Goal: Information Seeking & Learning: Learn about a topic

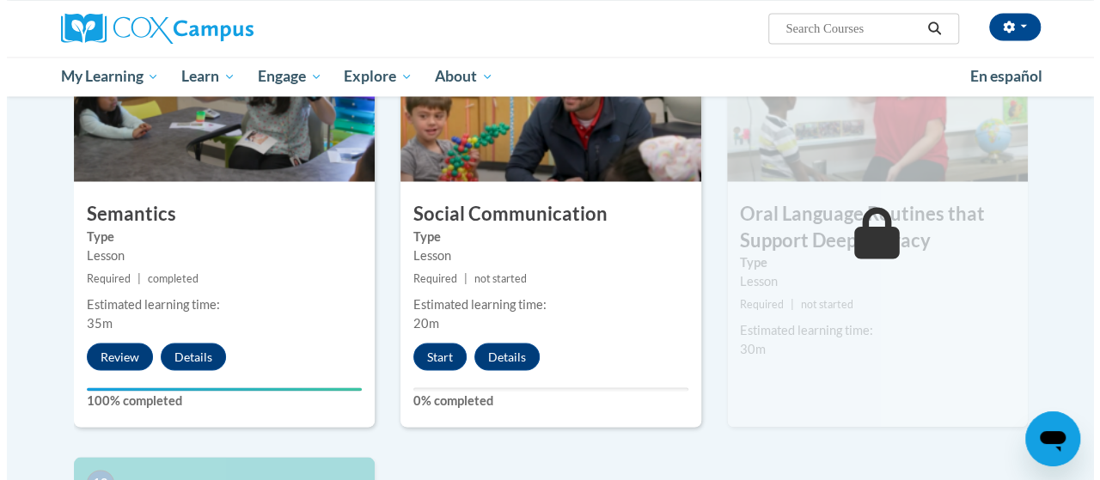
scroll to position [1399, 0]
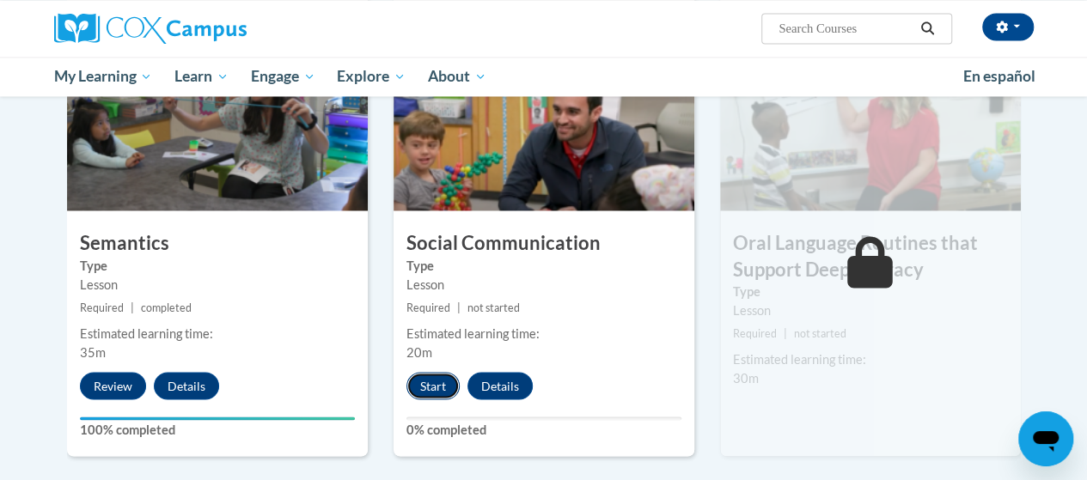
click at [438, 379] on button "Start" at bounding box center [432, 385] width 53 height 27
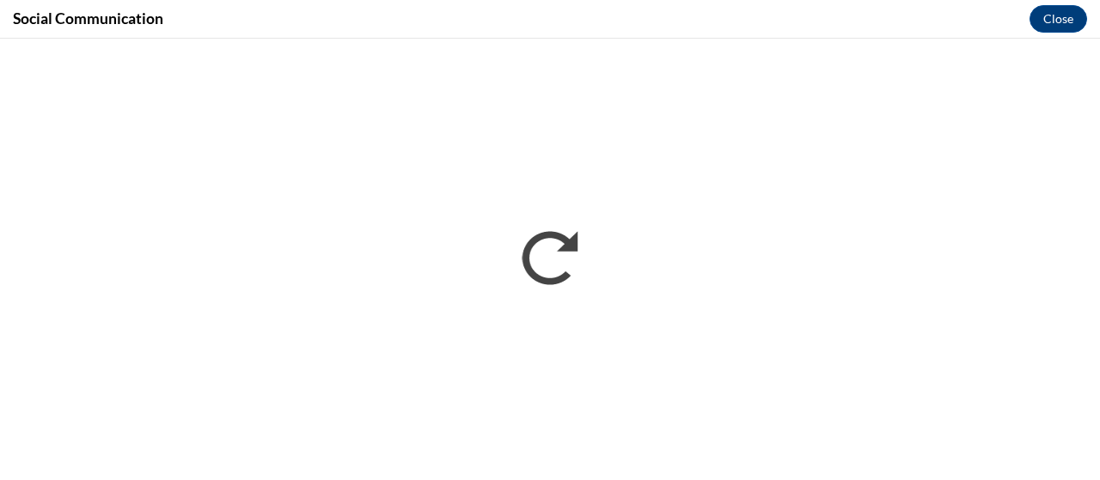
scroll to position [0, 0]
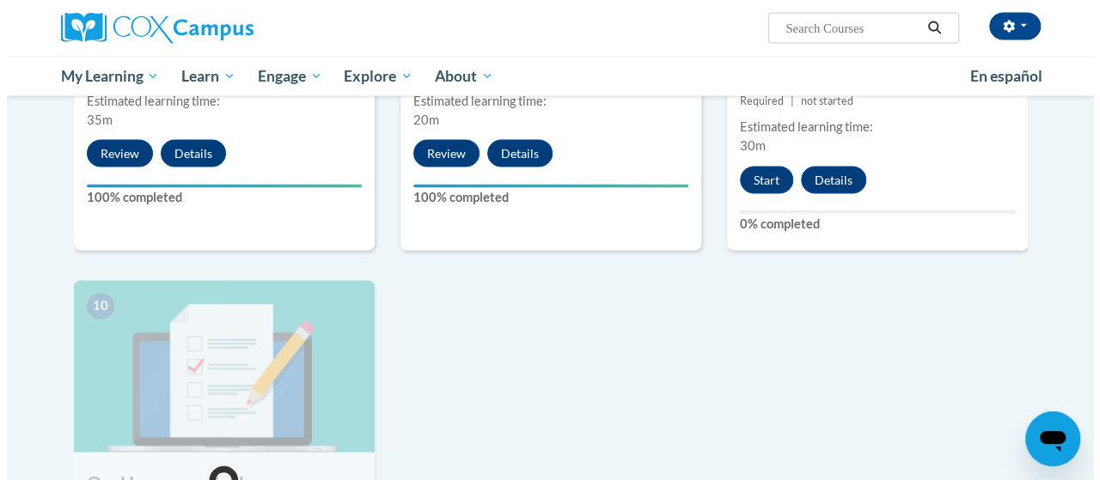
scroll to position [1461, 0]
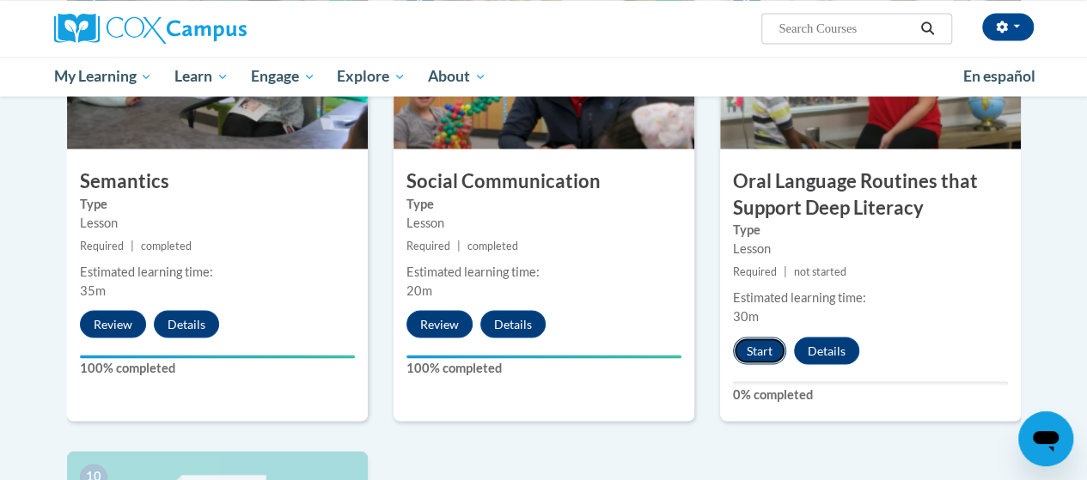
click at [768, 350] on button "Start" at bounding box center [759, 350] width 53 height 27
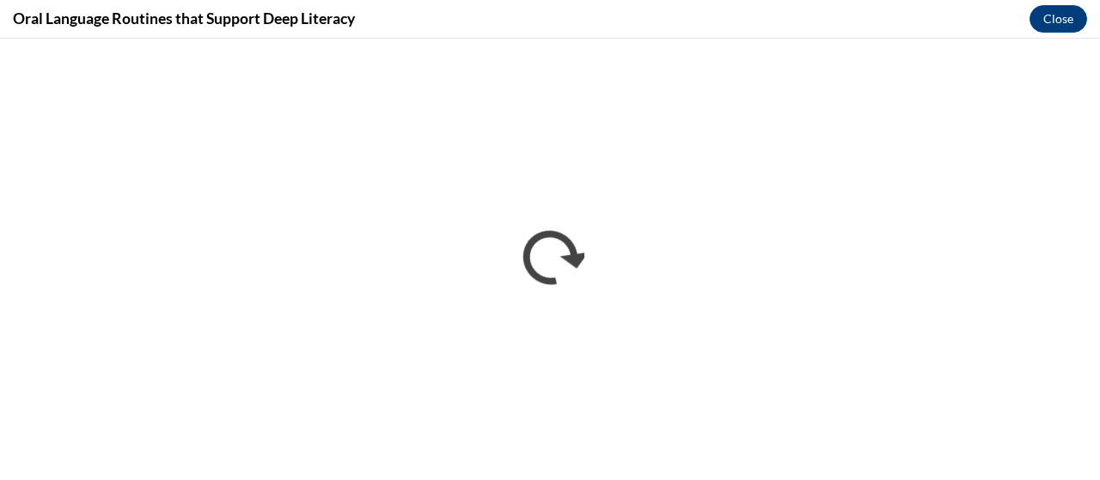
scroll to position [0, 0]
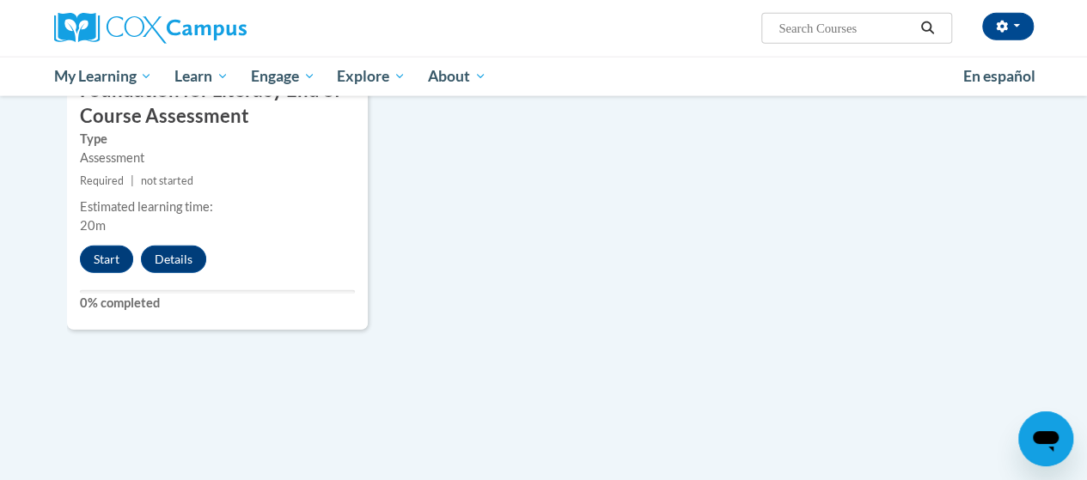
scroll to position [1805, 0]
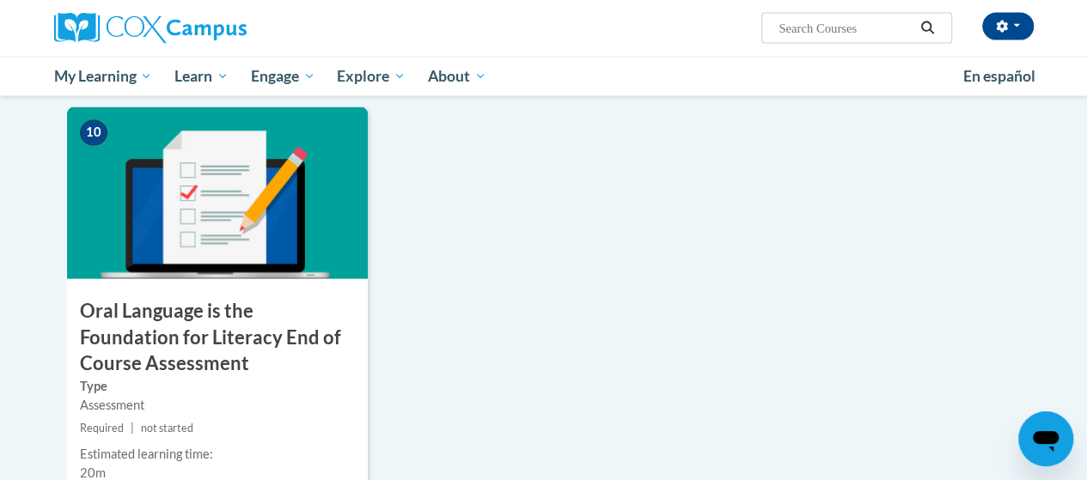
click at [134, 324] on h3 "Oral Language is the Foundation for Literacy End of Course Assessment" at bounding box center [217, 337] width 301 height 79
click at [134, 331] on h3 "Oral Language is the Foundation for Literacy End of Course Assessment" at bounding box center [217, 337] width 301 height 79
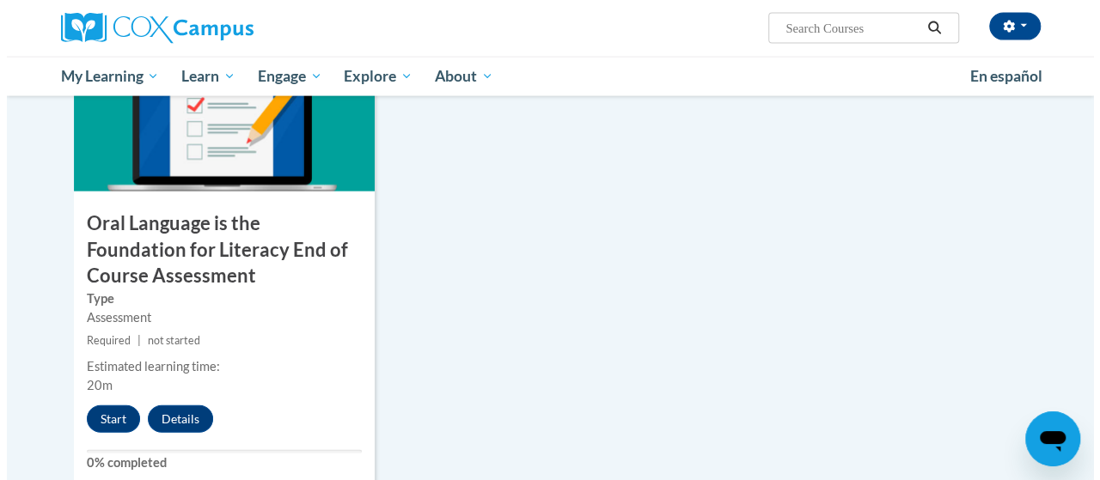
scroll to position [1977, 0]
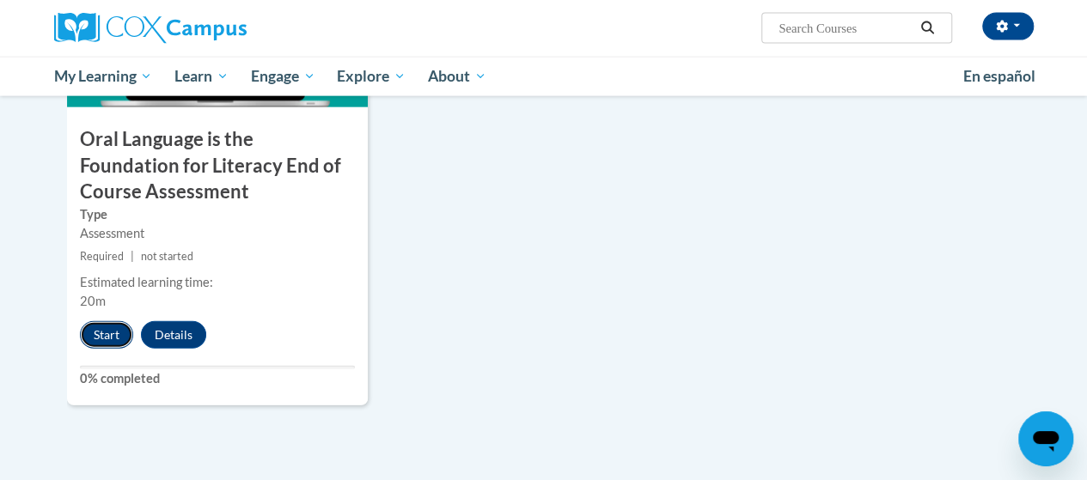
click at [109, 339] on button "Start" at bounding box center [106, 334] width 53 height 27
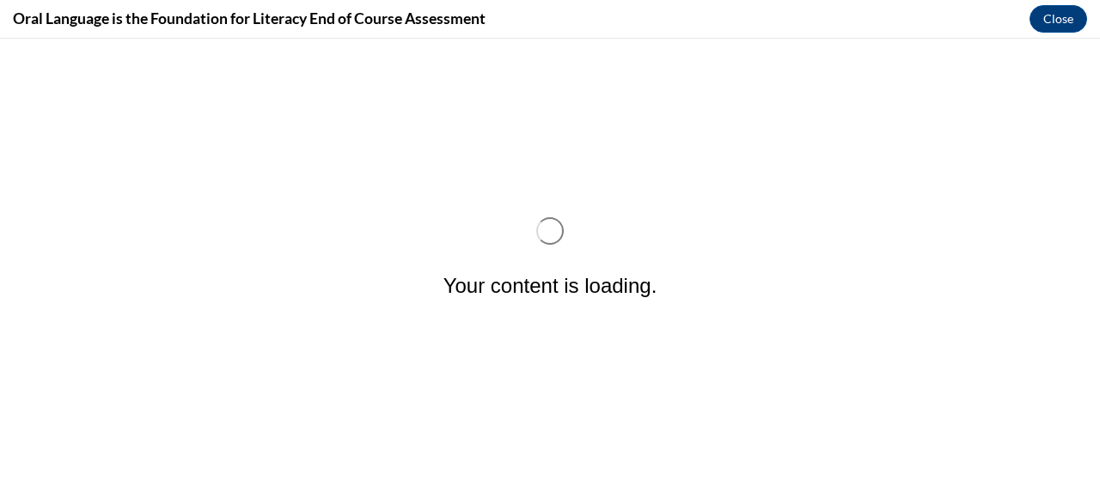
scroll to position [0, 0]
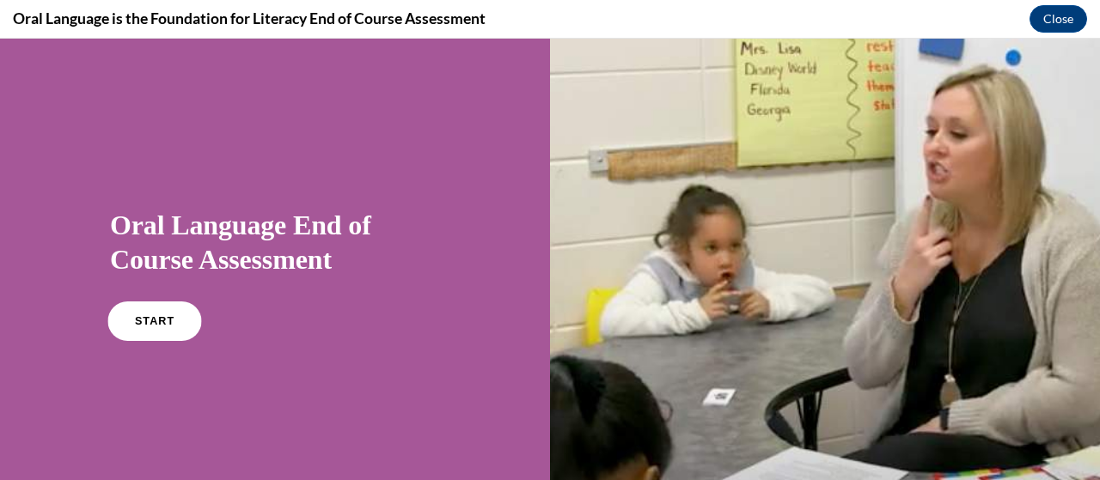
click at [153, 312] on link "START" at bounding box center [154, 322] width 94 height 40
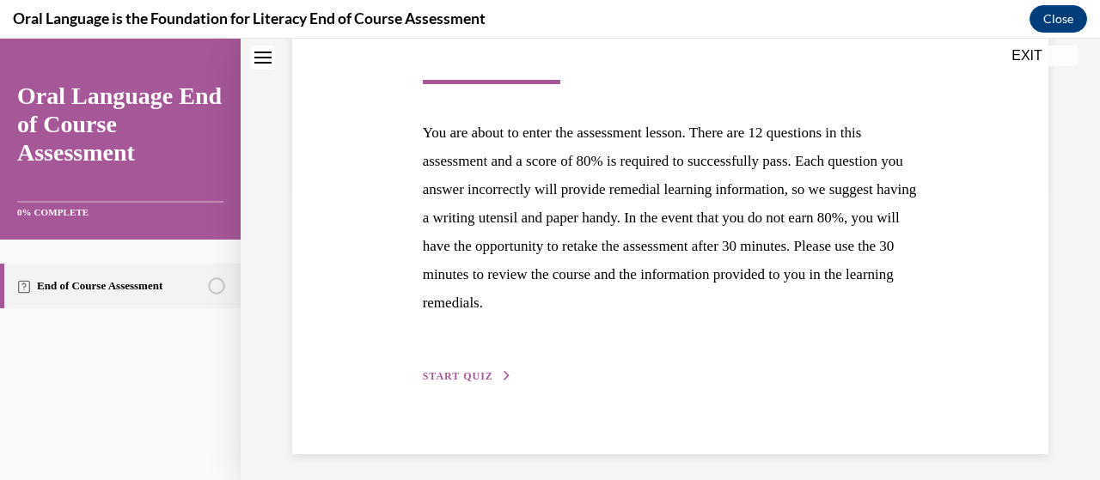
scroll to position [308, 0]
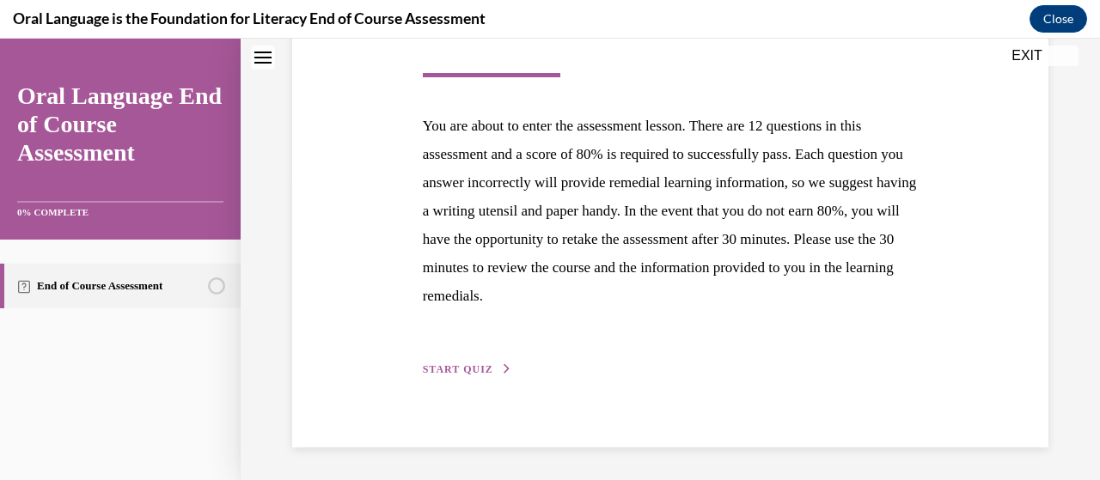
click at [467, 370] on span "START QUIZ" at bounding box center [458, 370] width 70 height 12
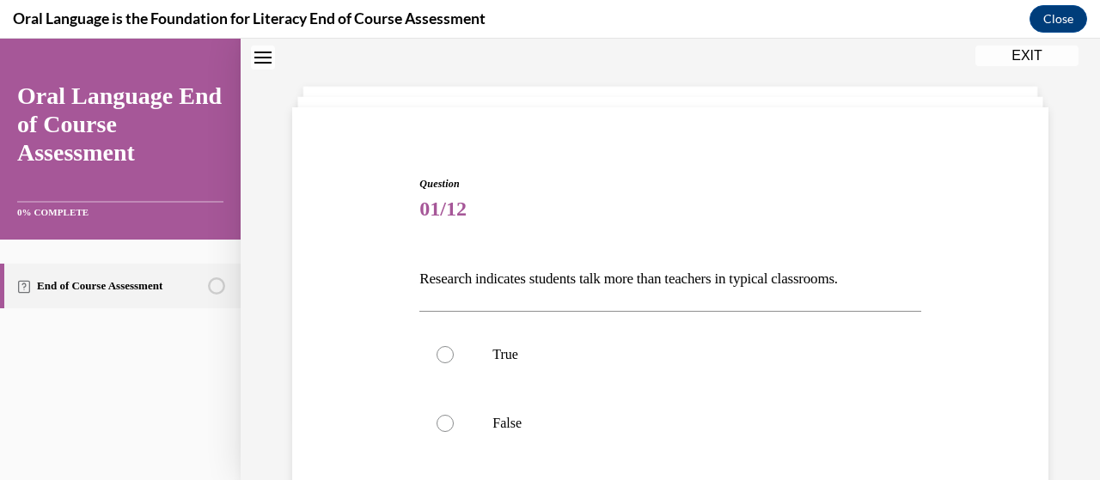
scroll to position [86, 0]
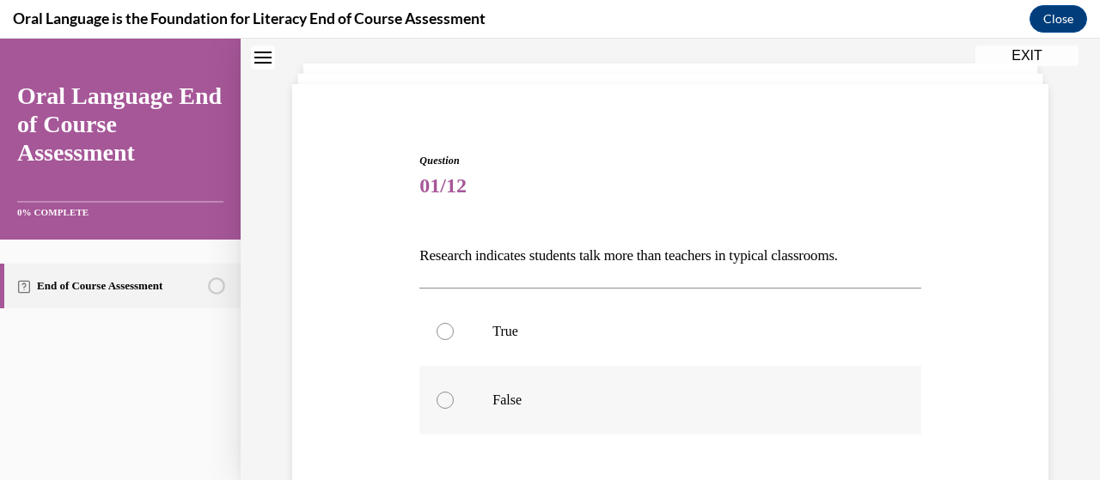
click at [446, 400] on div at bounding box center [445, 400] width 17 height 17
click at [446, 400] on input "False" at bounding box center [445, 400] width 17 height 17
radio input "true"
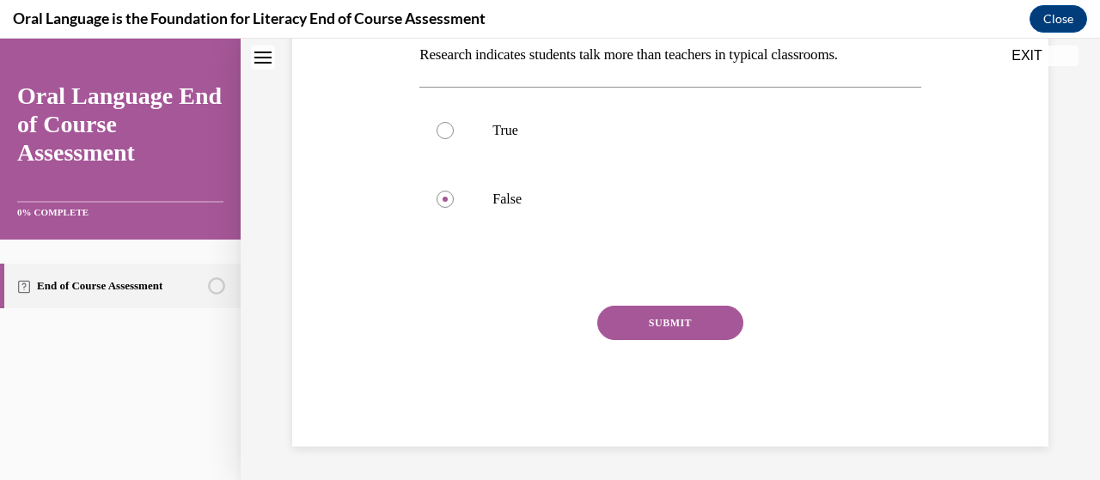
click at [677, 326] on button "SUBMIT" at bounding box center [670, 323] width 146 height 34
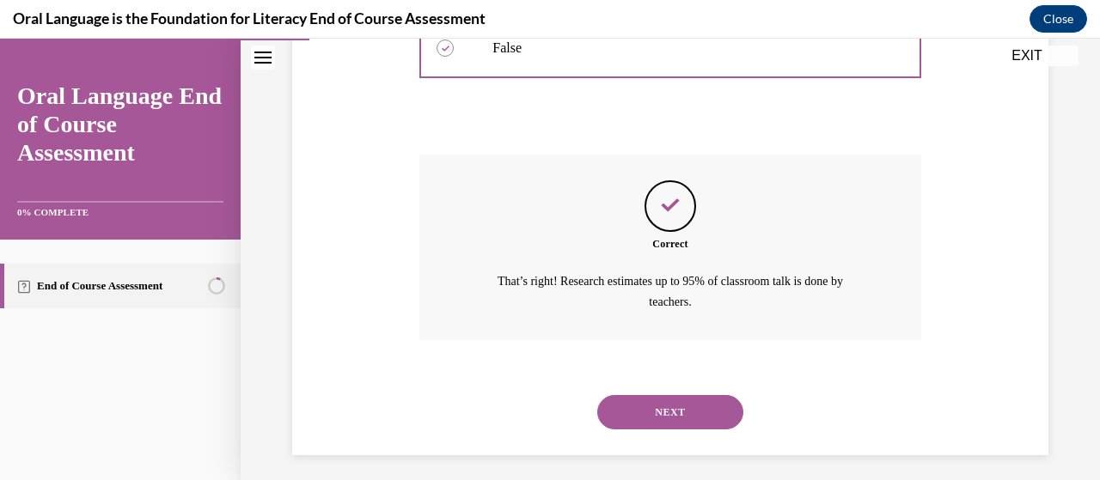
scroll to position [446, 0]
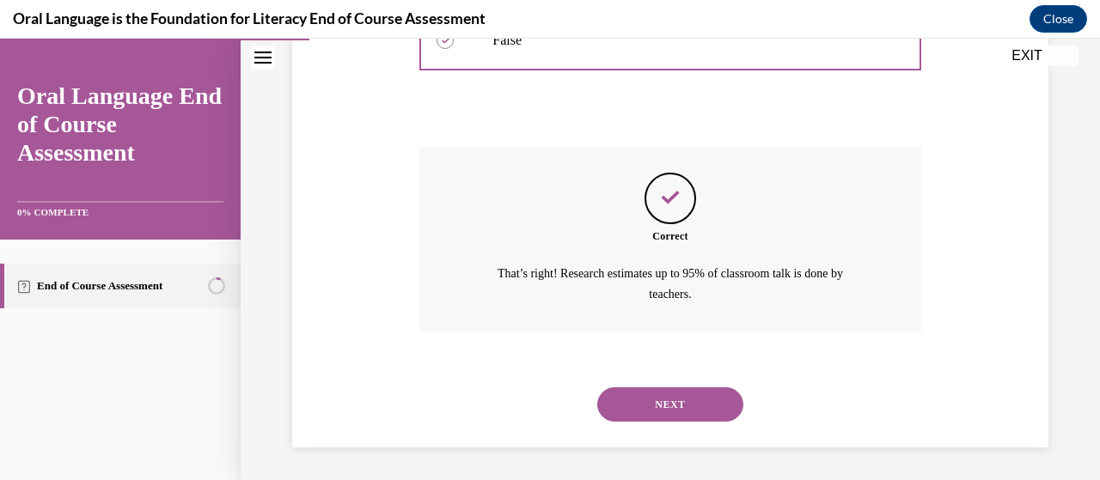
click at [681, 400] on button "NEXT" at bounding box center [670, 405] width 146 height 34
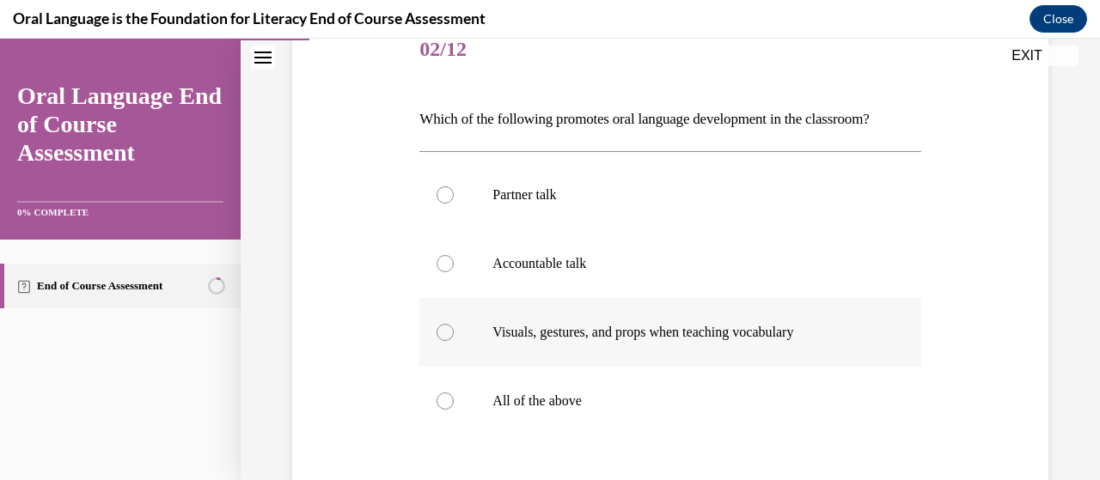
scroll to position [258, 0]
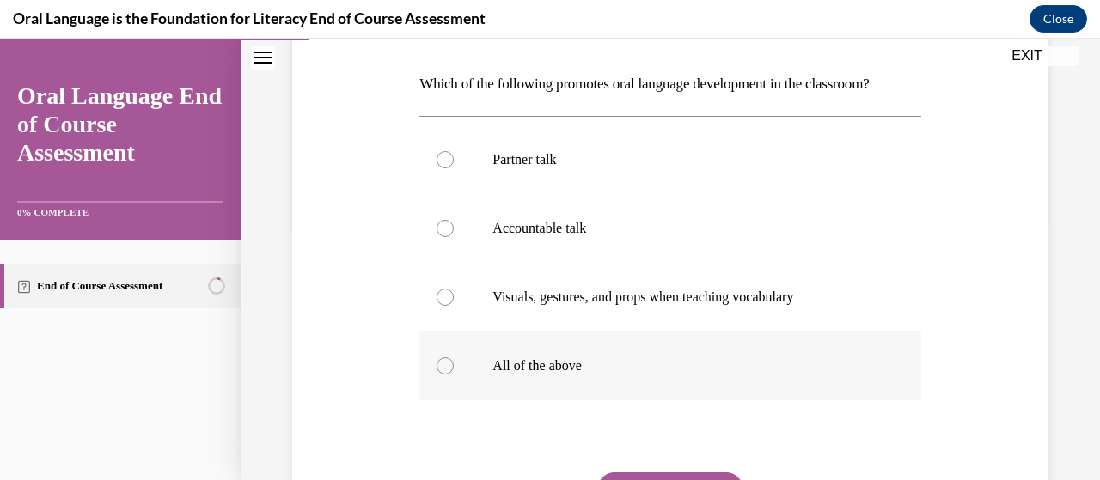
click at [443, 370] on div at bounding box center [445, 365] width 17 height 17
click at [443, 370] on input "All of the above" at bounding box center [445, 365] width 17 height 17
radio input "true"
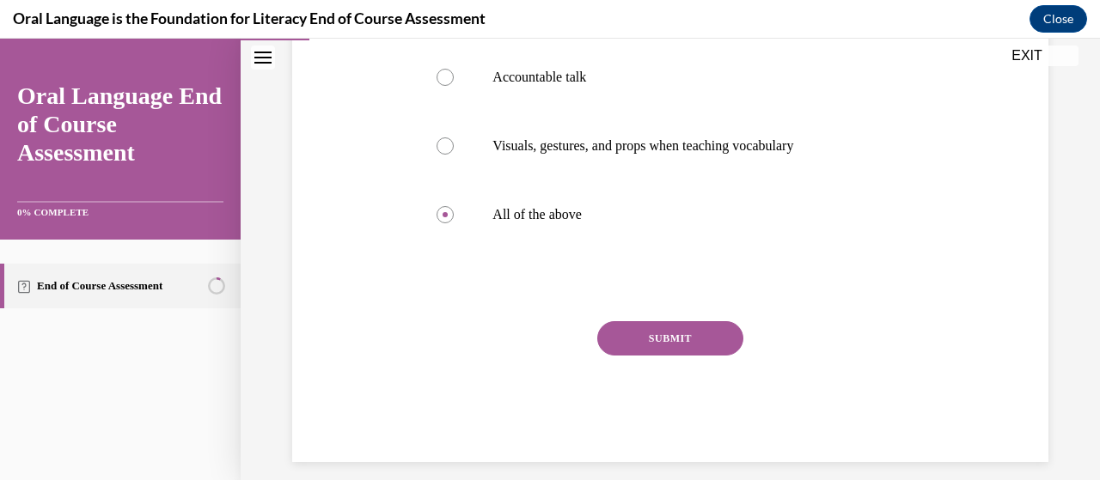
scroll to position [425, 0]
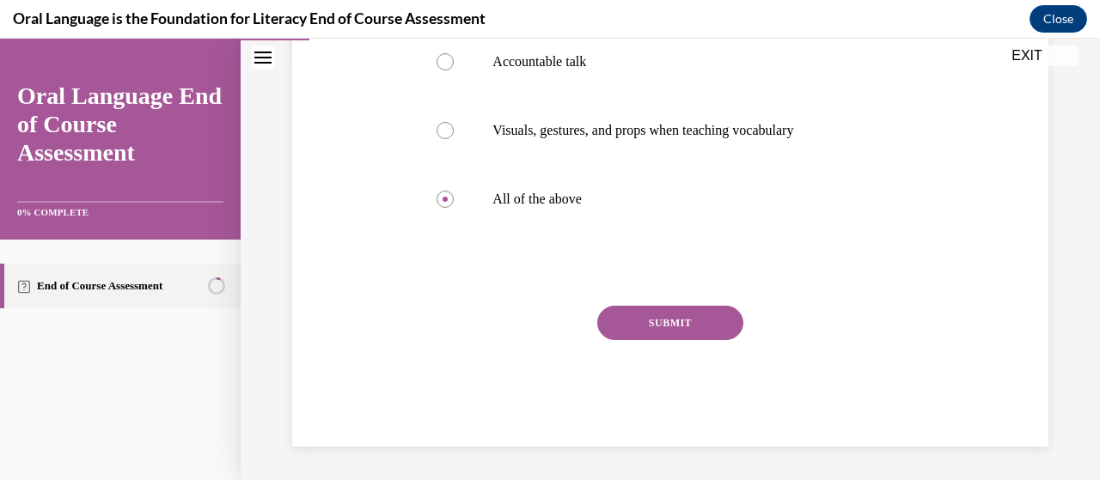
click at [655, 324] on button "SUBMIT" at bounding box center [670, 323] width 146 height 34
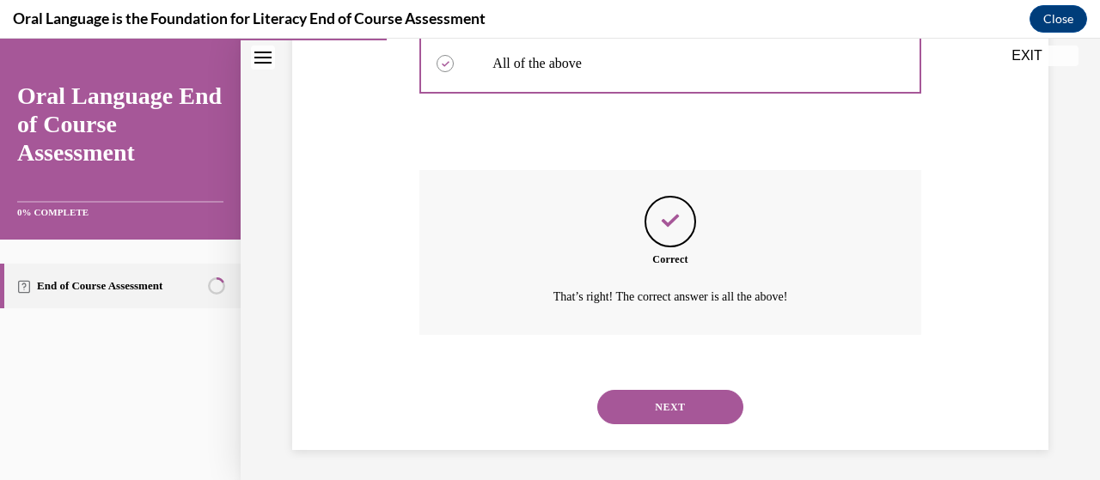
scroll to position [564, 0]
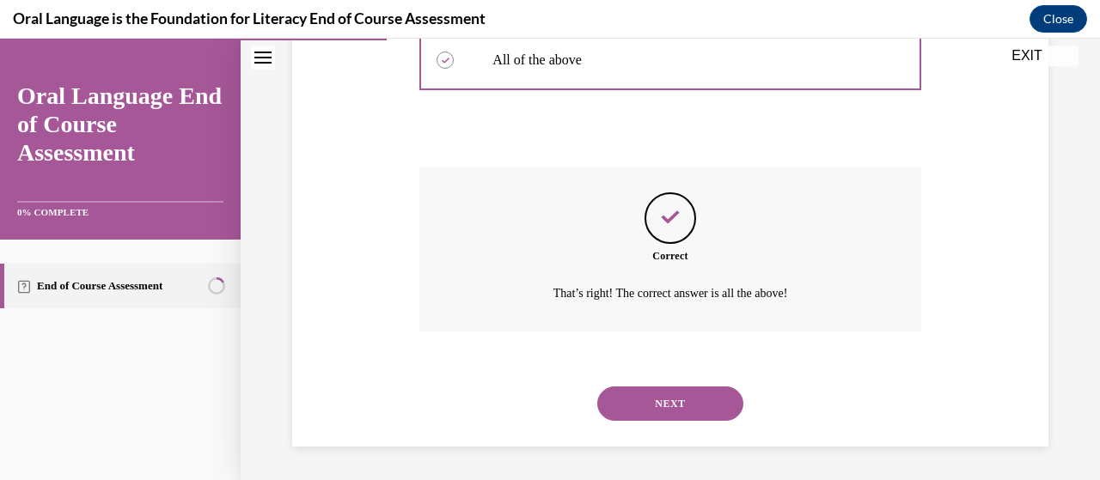
click at [691, 396] on button "NEXT" at bounding box center [670, 404] width 146 height 34
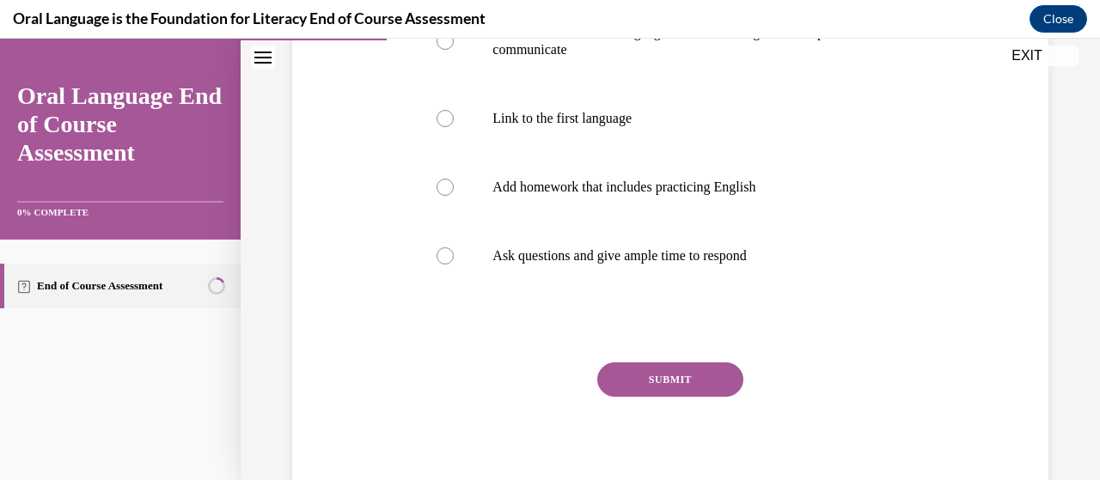
scroll to position [430, 0]
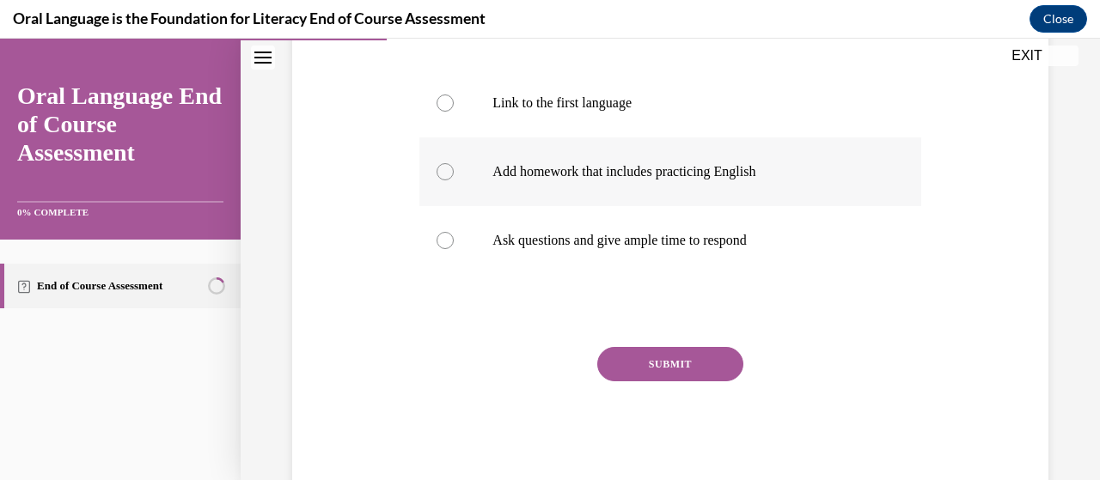
click at [442, 165] on div at bounding box center [445, 171] width 17 height 17
click at [442, 165] on input "Add homework that includes practicing English" at bounding box center [445, 171] width 17 height 17
radio input "true"
click at [669, 360] on button "SUBMIT" at bounding box center [670, 364] width 146 height 34
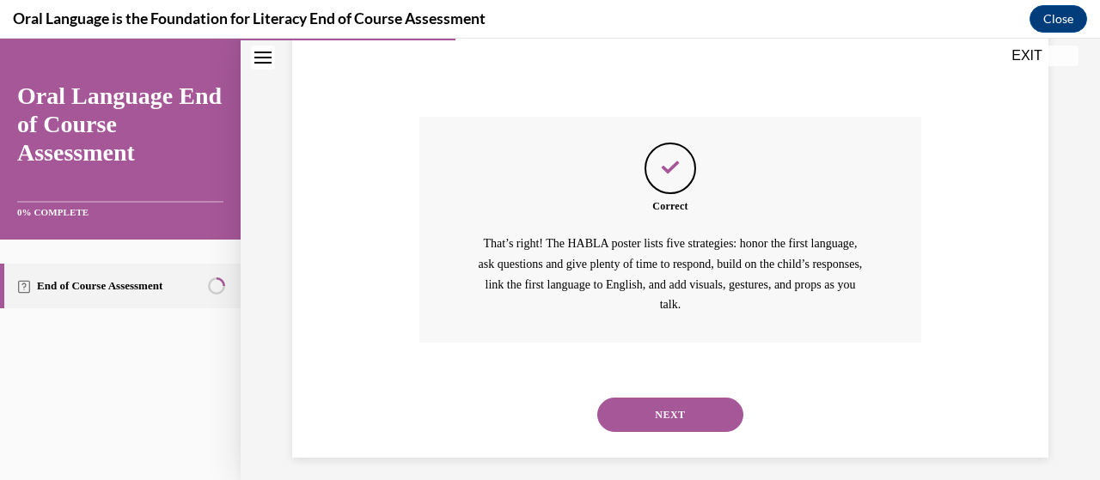
scroll to position [671, 0]
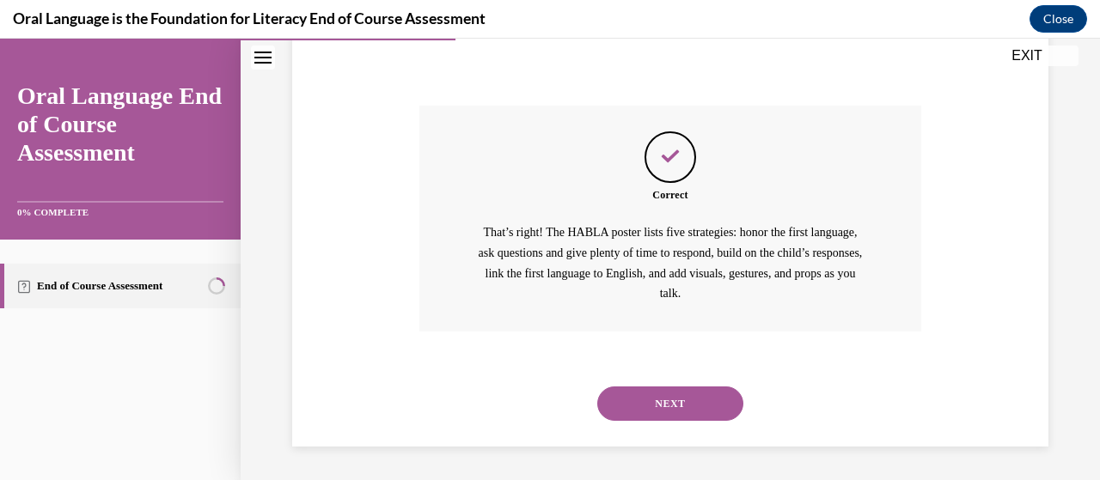
click at [654, 406] on button "NEXT" at bounding box center [670, 404] width 146 height 34
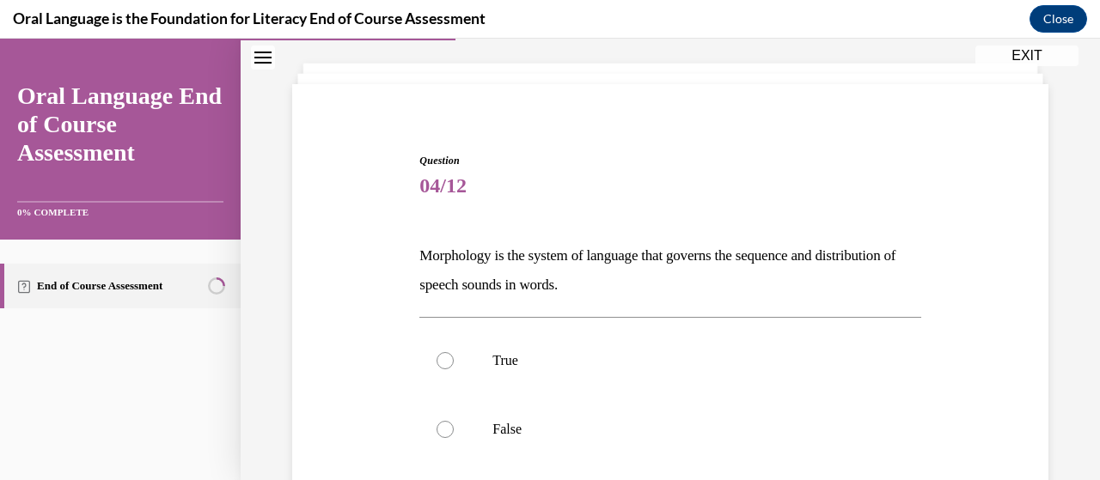
scroll to position [172, 0]
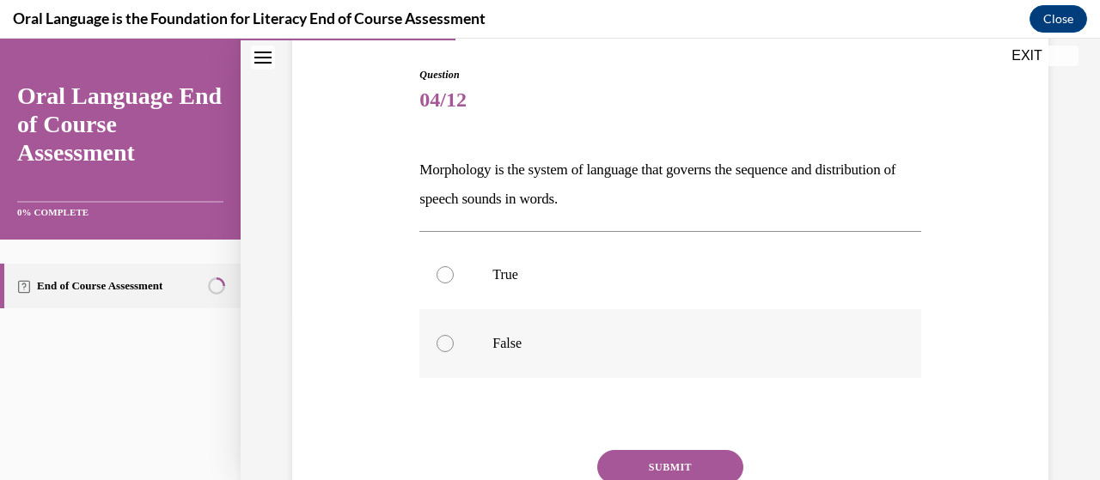
click at [442, 347] on div at bounding box center [445, 343] width 17 height 17
click at [442, 347] on input "False" at bounding box center [445, 343] width 17 height 17
radio input "true"
click at [653, 462] on button "SUBMIT" at bounding box center [670, 467] width 146 height 34
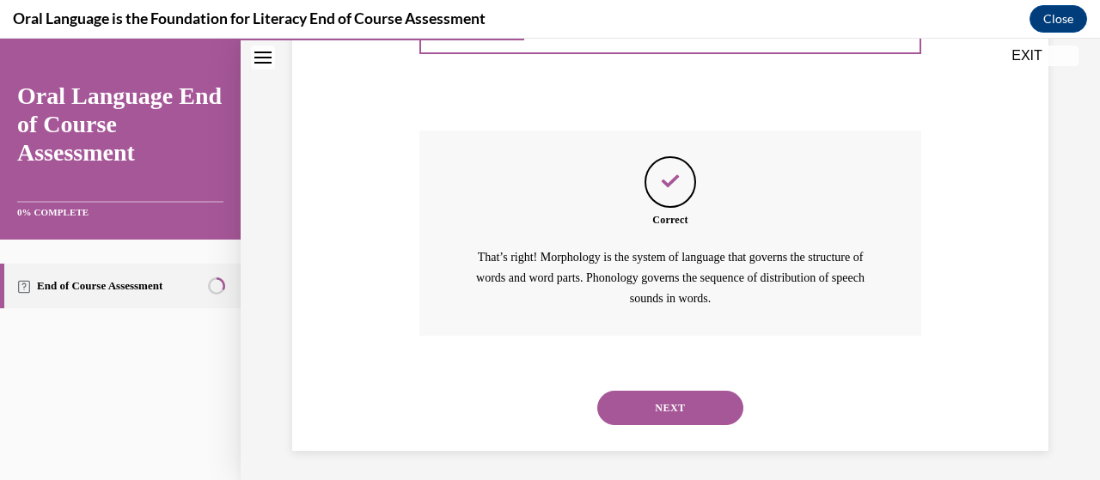
scroll to position [496, 0]
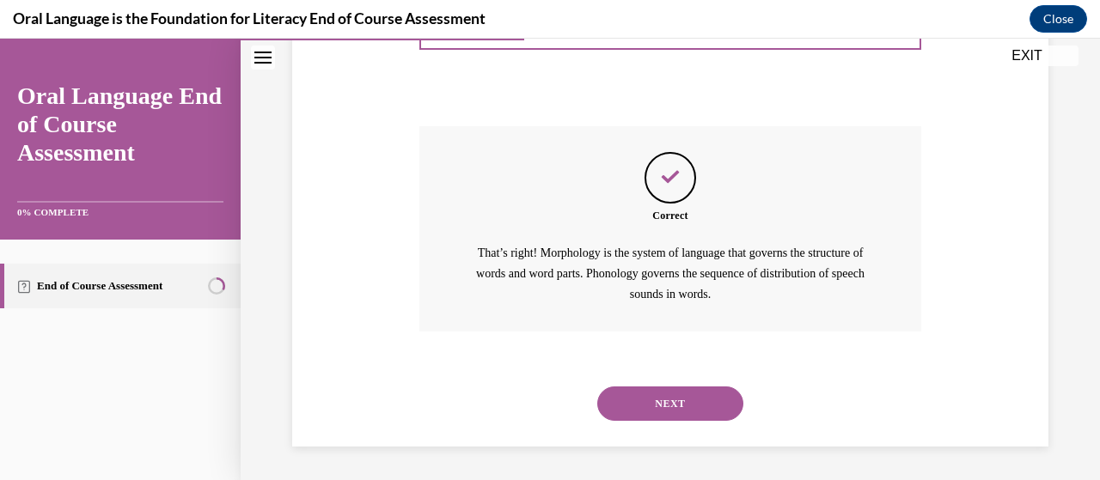
click at [675, 400] on button "NEXT" at bounding box center [670, 404] width 146 height 34
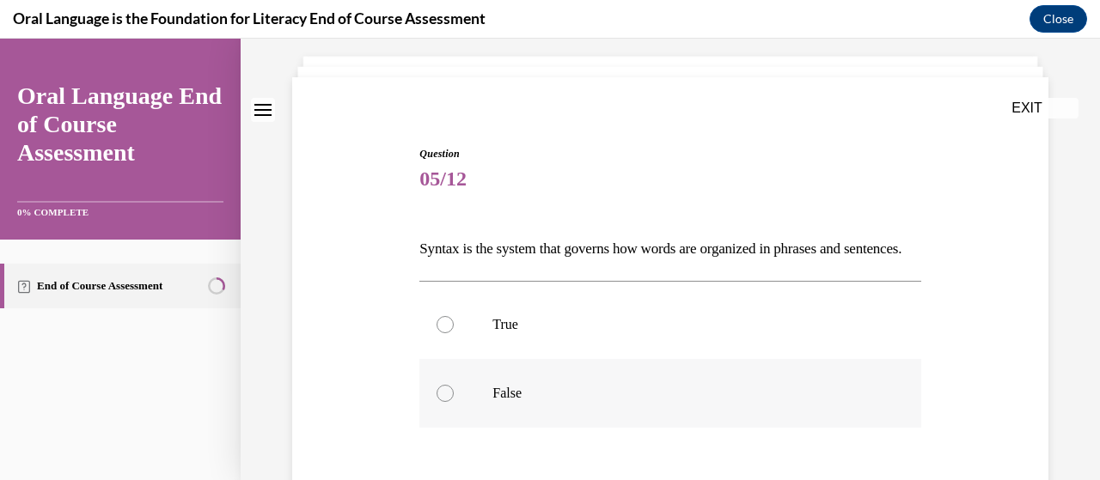
scroll to position [172, 0]
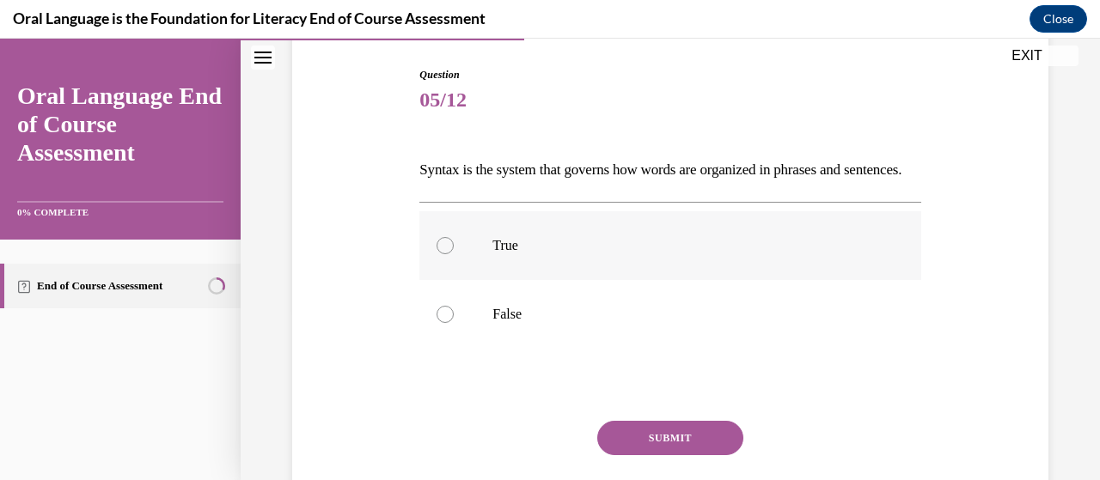
click at [441, 254] on div at bounding box center [445, 245] width 17 height 17
click at [441, 254] on input "True" at bounding box center [445, 245] width 17 height 17
radio input "true"
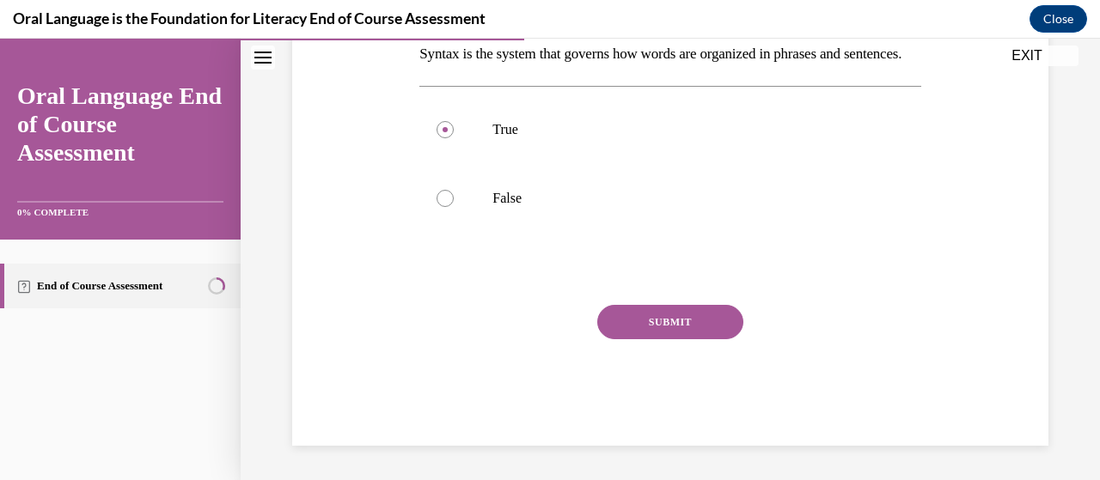
click at [665, 319] on button "SUBMIT" at bounding box center [670, 322] width 146 height 34
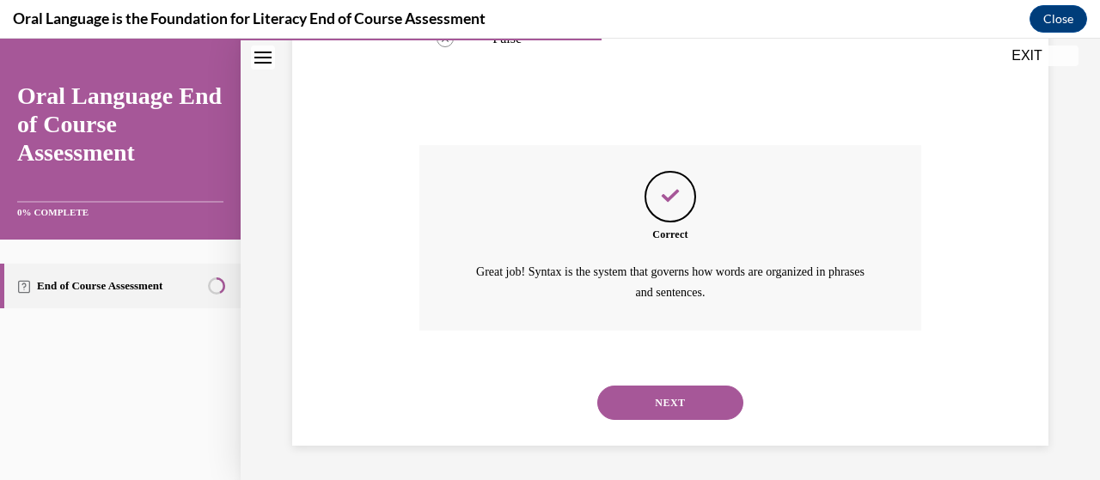
scroll to position [475, 0]
click at [664, 397] on button "NEXT" at bounding box center [670, 403] width 146 height 34
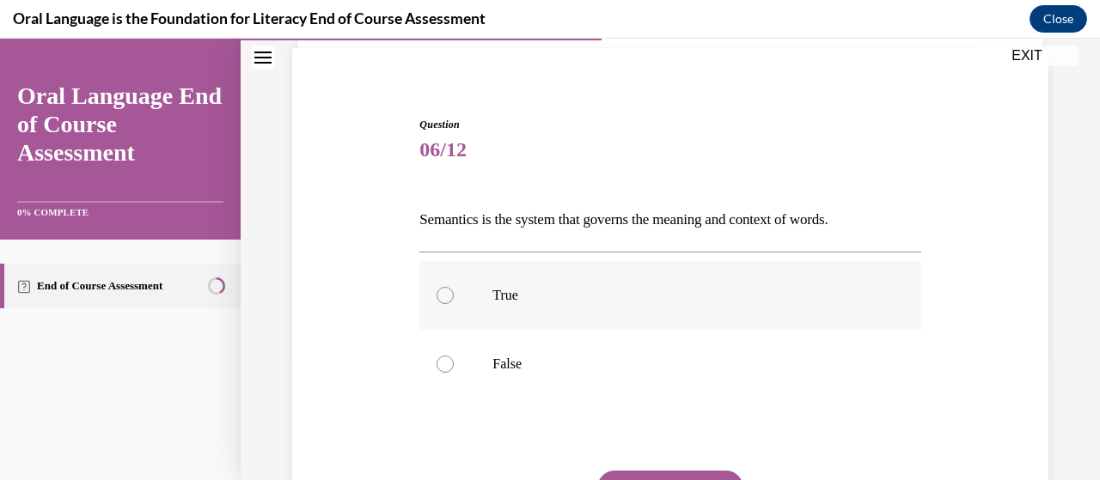
scroll to position [172, 0]
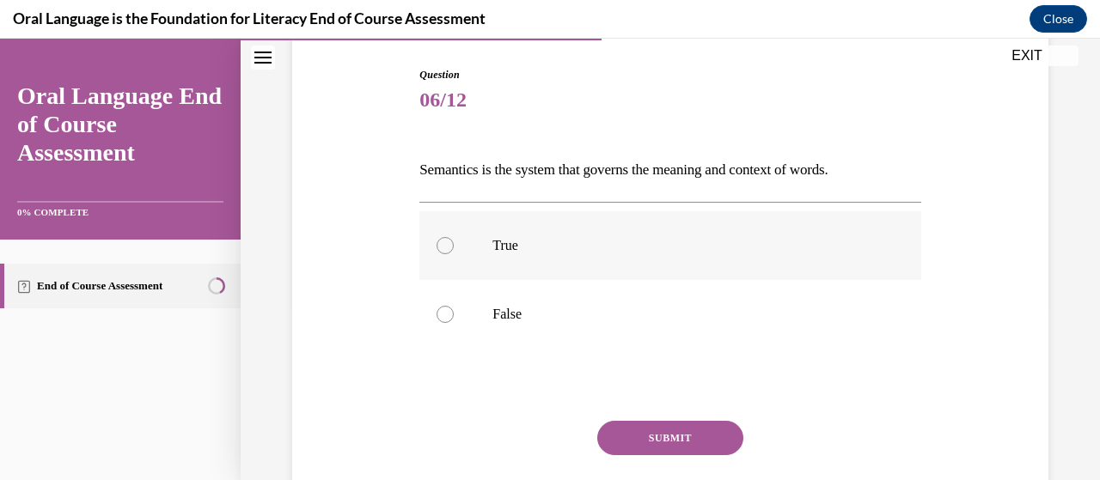
click at [443, 247] on div at bounding box center [445, 245] width 17 height 17
click at [443, 247] on input "True" at bounding box center [445, 245] width 17 height 17
radio input "true"
click at [655, 438] on button "SUBMIT" at bounding box center [670, 438] width 146 height 34
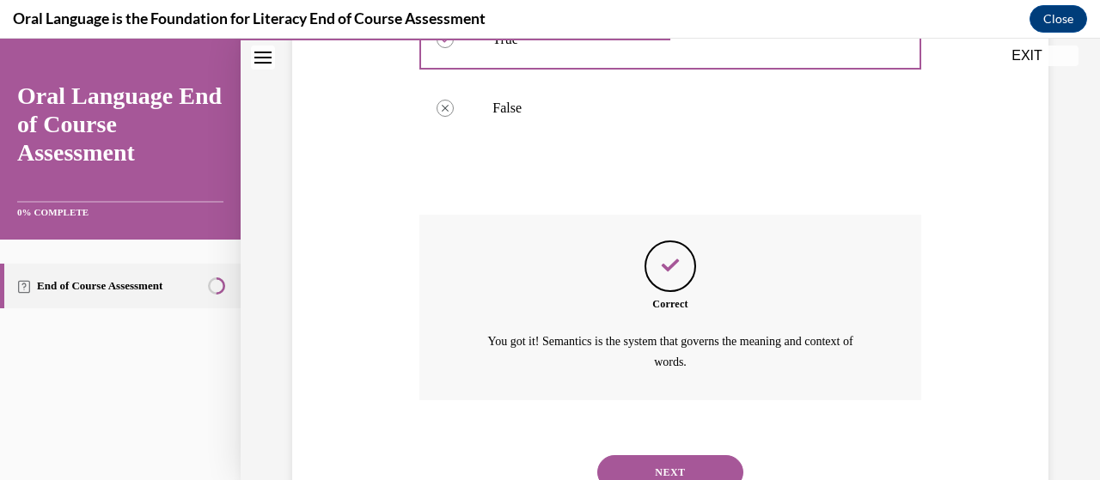
scroll to position [446, 0]
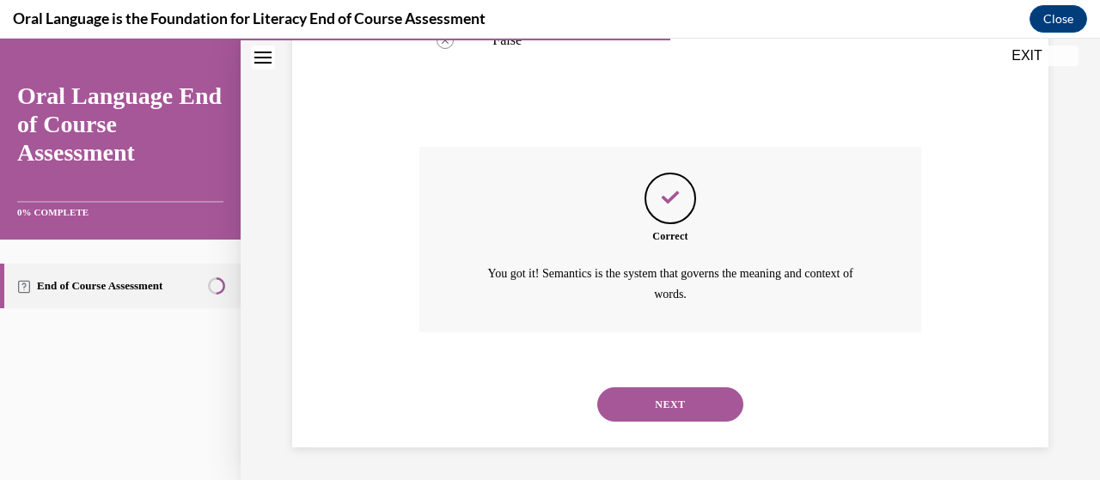
click at [669, 402] on button "NEXT" at bounding box center [670, 405] width 146 height 34
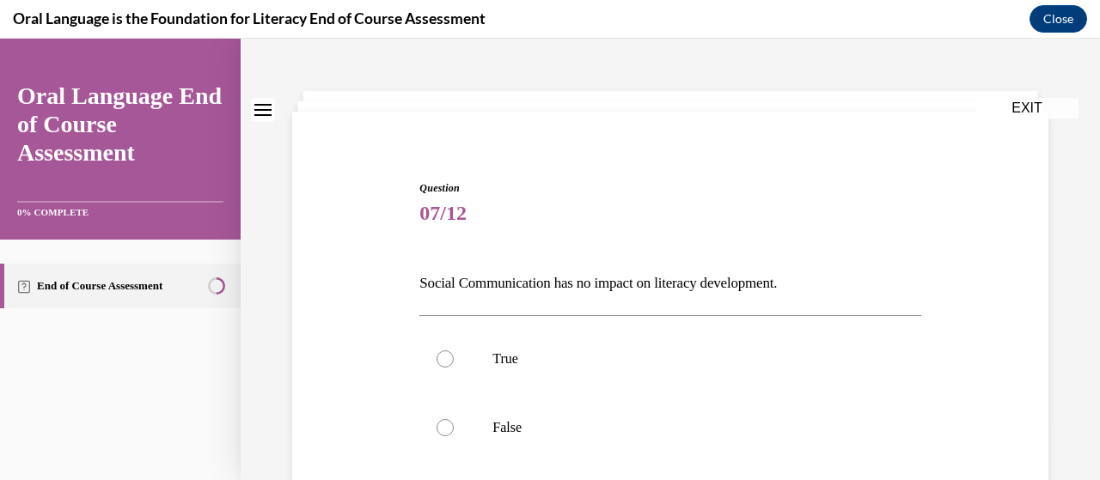
scroll to position [86, 0]
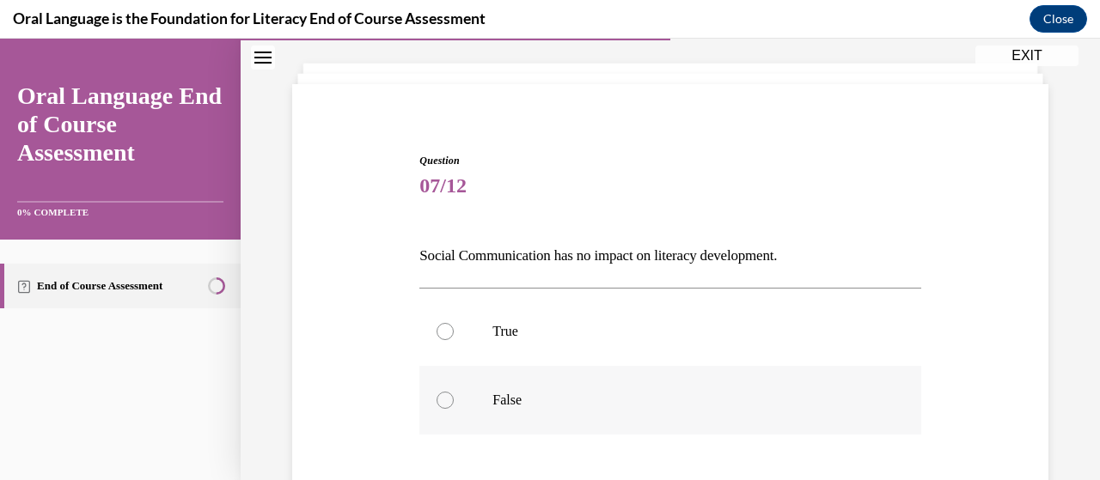
click at [439, 402] on div at bounding box center [445, 400] width 17 height 17
click at [439, 402] on input "False" at bounding box center [445, 400] width 17 height 17
radio input "true"
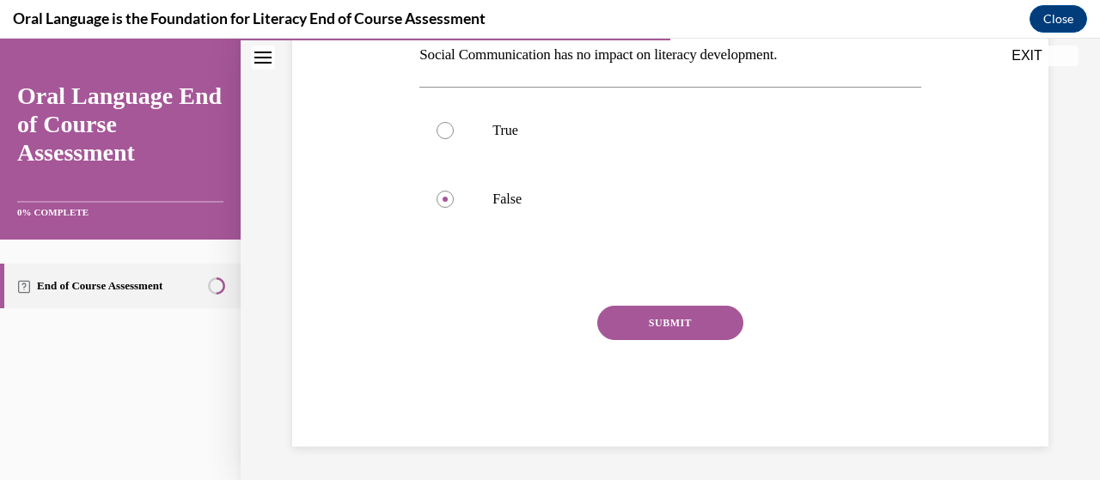
click at [628, 324] on button "SUBMIT" at bounding box center [670, 323] width 146 height 34
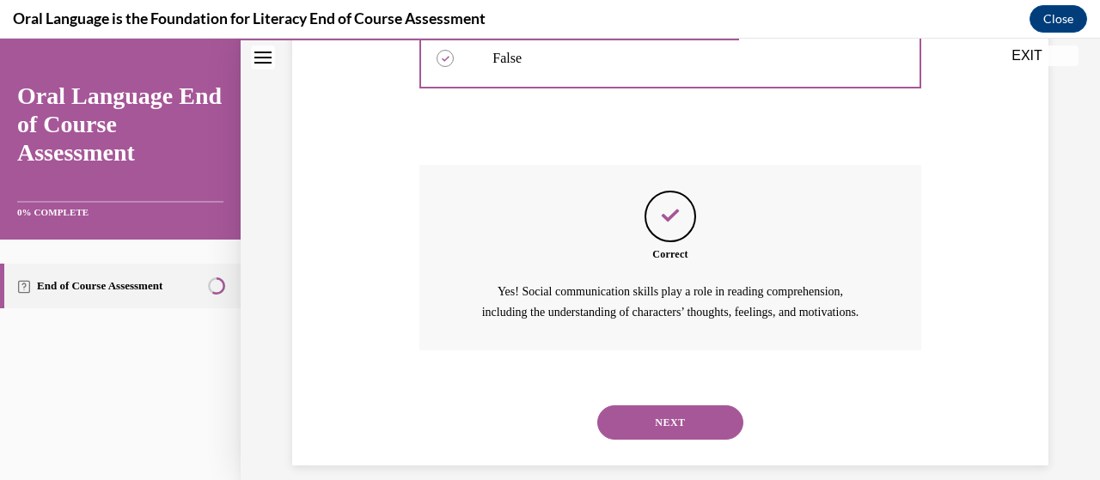
scroll to position [467, 0]
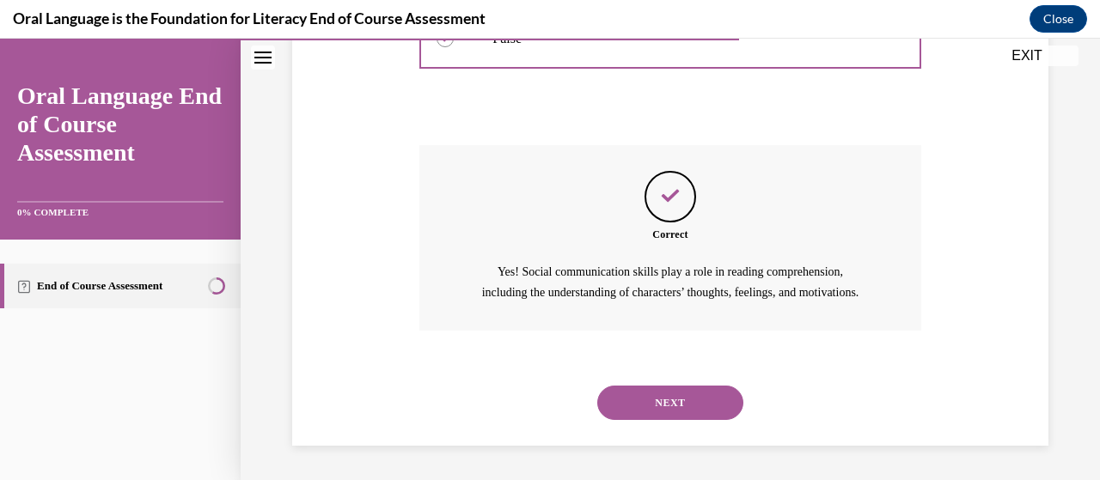
click at [669, 412] on button "NEXT" at bounding box center [670, 403] width 146 height 34
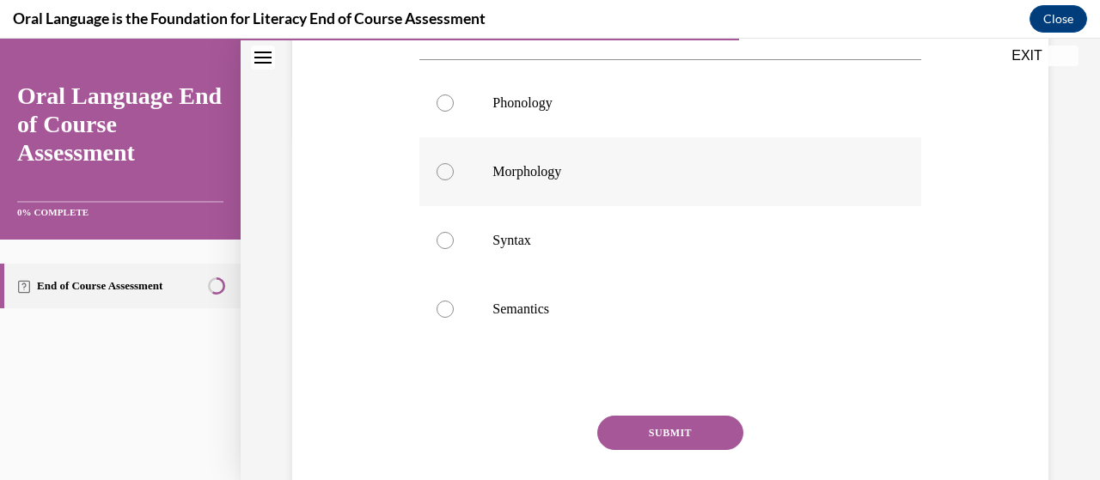
scroll to position [258, 0]
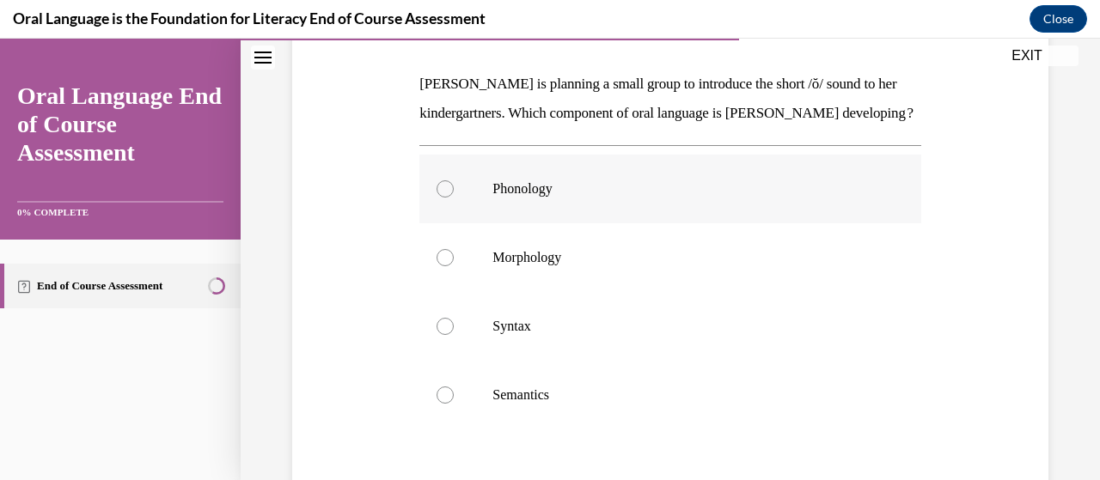
click at [443, 198] on div at bounding box center [445, 188] width 17 height 17
click at [443, 198] on input "Phonology" at bounding box center [445, 188] width 17 height 17
radio input "true"
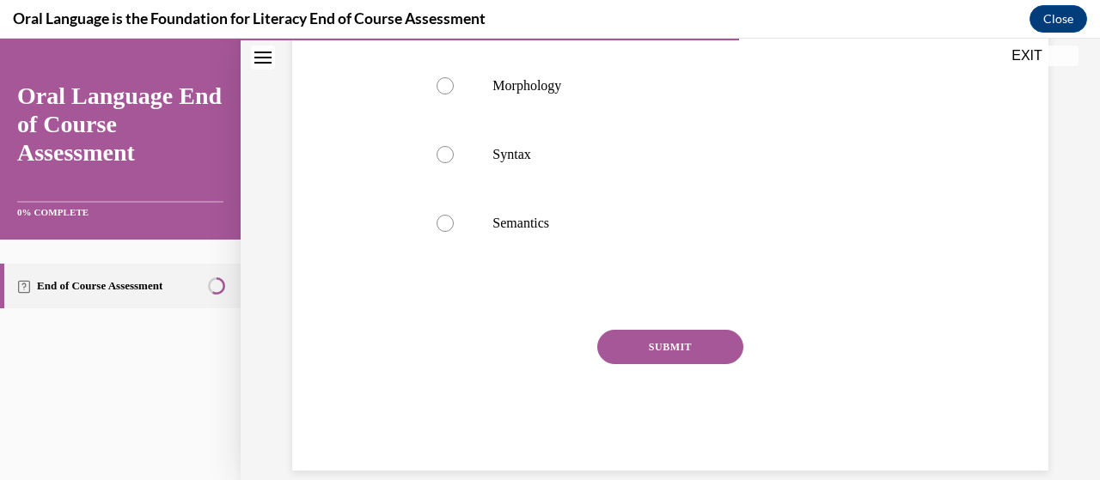
click at [699, 364] on button "SUBMIT" at bounding box center [670, 347] width 146 height 34
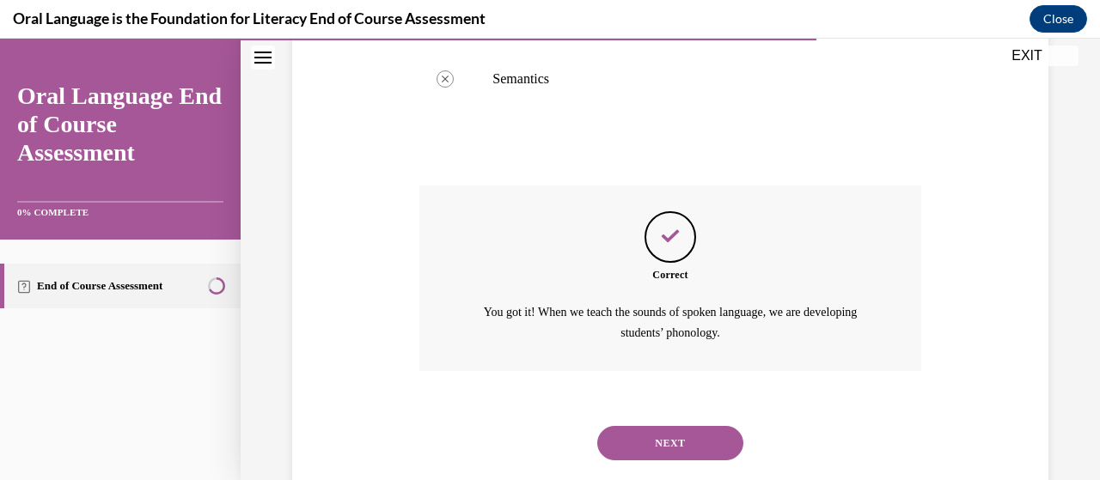
scroll to position [642, 0]
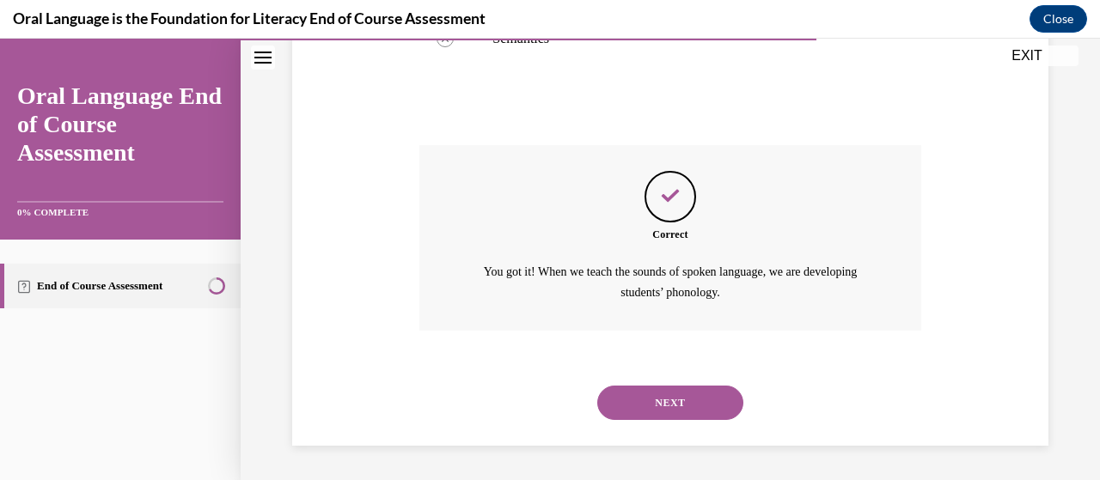
click at [681, 406] on button "NEXT" at bounding box center [670, 403] width 146 height 34
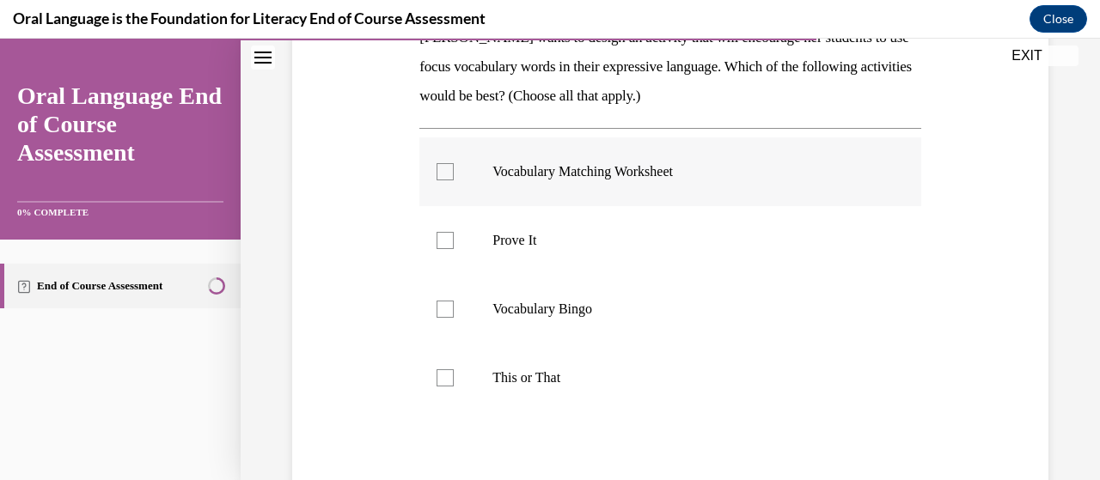
scroll to position [344, 0]
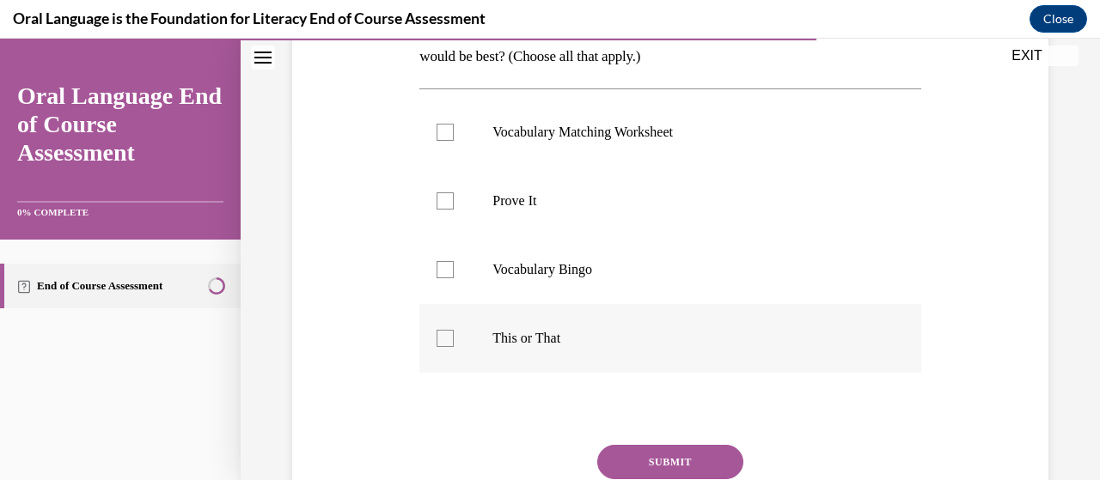
click at [440, 338] on div at bounding box center [445, 338] width 17 height 17
click at [440, 338] on input "This or That" at bounding box center [445, 338] width 17 height 17
checkbox input "true"
click at [445, 200] on div at bounding box center [445, 200] width 17 height 17
click at [445, 200] on input "Prove It" at bounding box center [445, 200] width 17 height 17
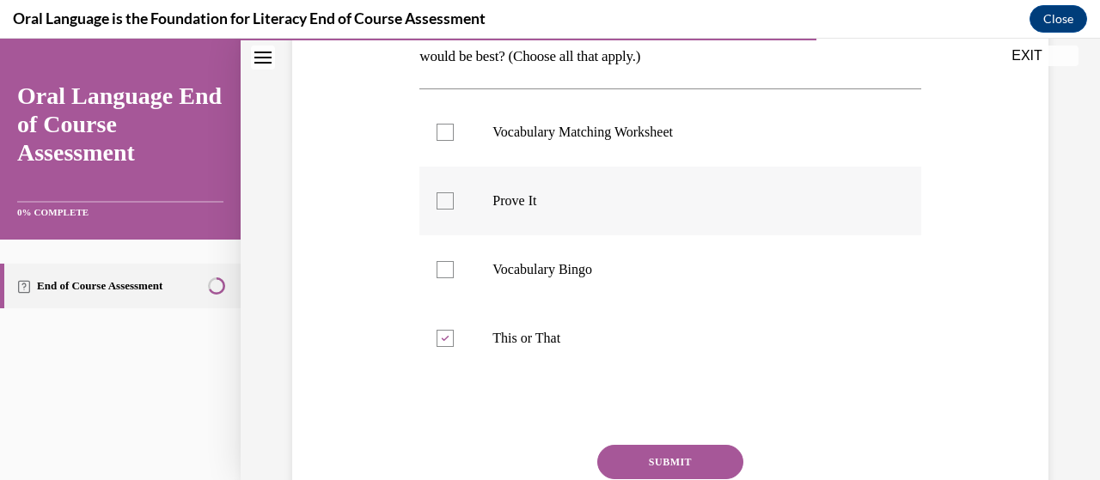
checkbox input "true"
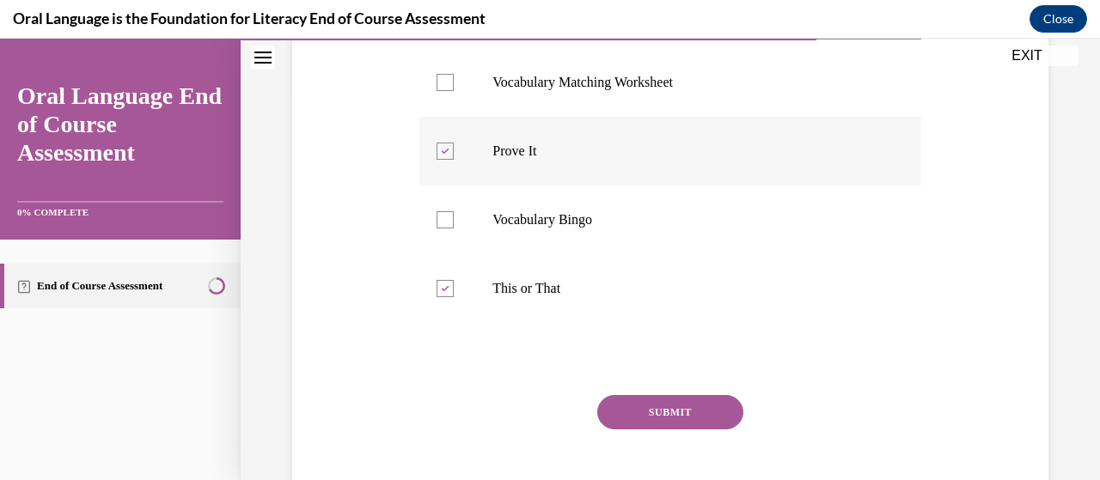
scroll to position [430, 0]
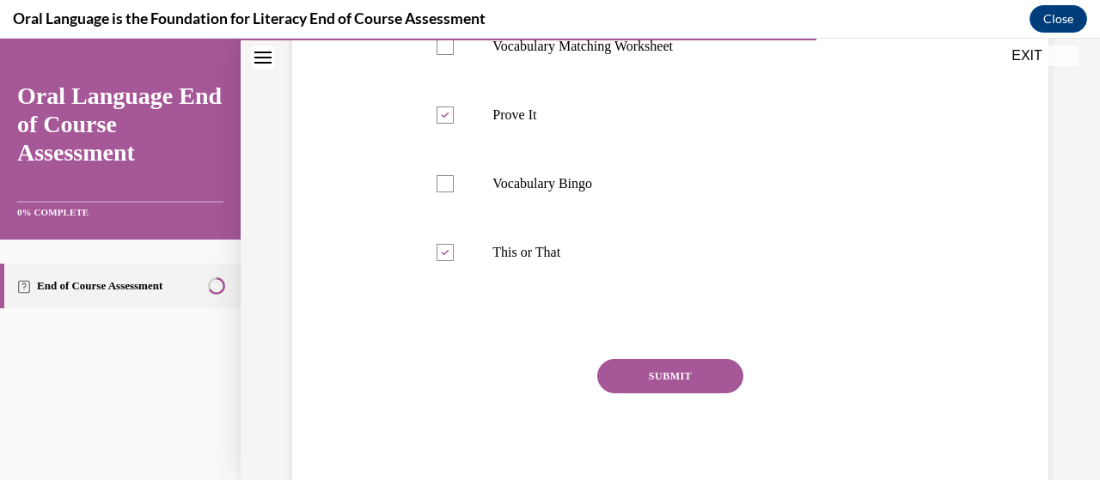
click at [653, 377] on button "SUBMIT" at bounding box center [670, 376] width 146 height 34
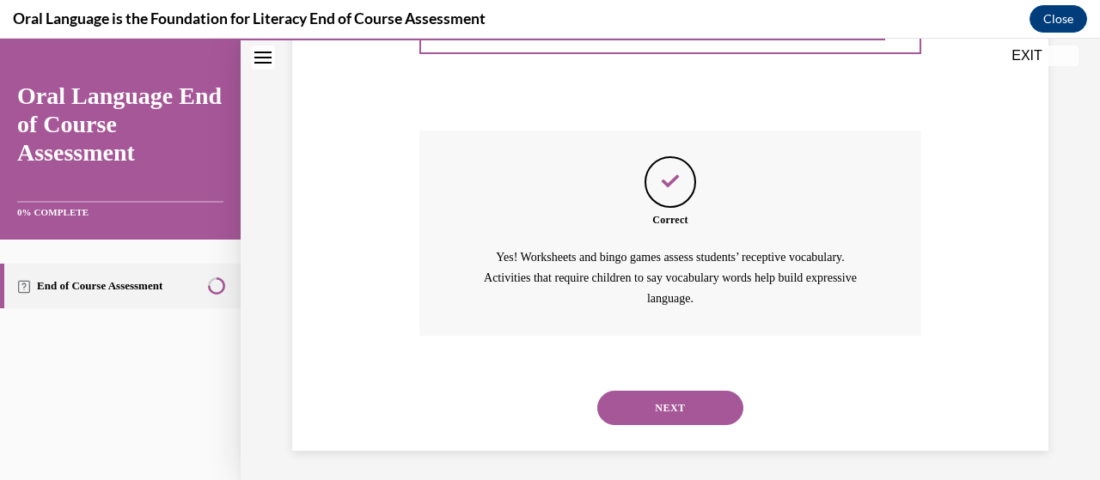
scroll to position [663, 0]
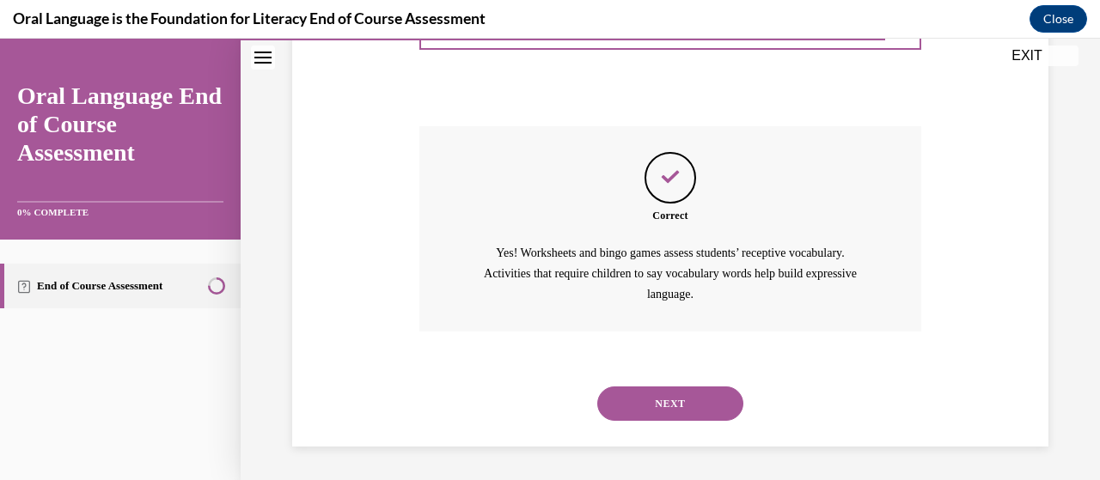
click at [671, 403] on button "NEXT" at bounding box center [670, 404] width 146 height 34
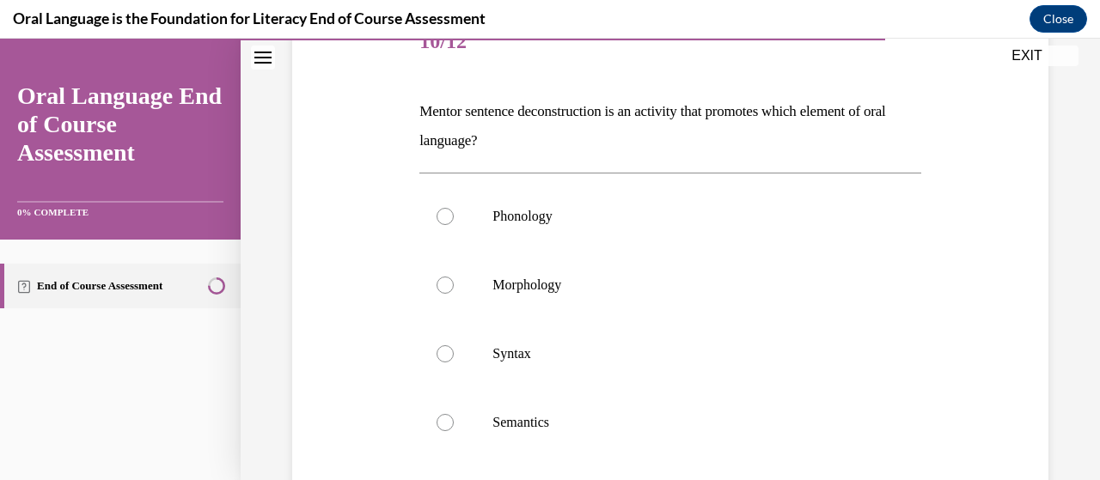
scroll to position [258, 0]
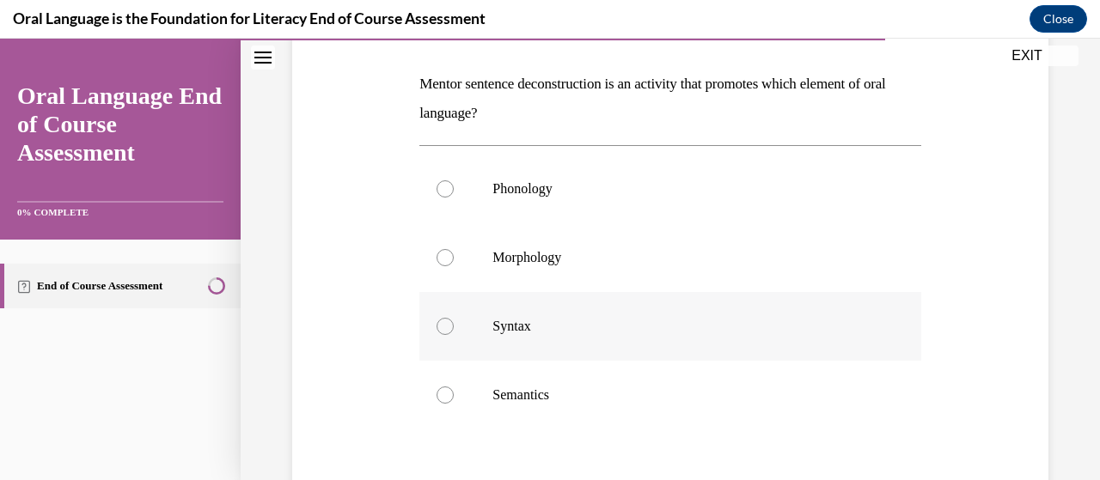
click at [444, 325] on div at bounding box center [445, 326] width 17 height 17
click at [444, 325] on input "Syntax" at bounding box center [445, 326] width 17 height 17
radio input "true"
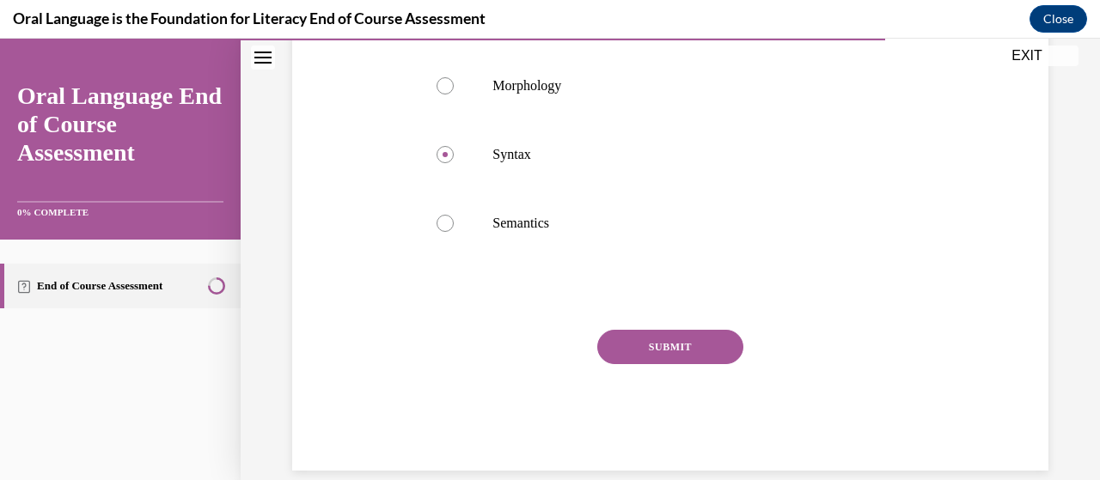
click at [694, 345] on button "SUBMIT" at bounding box center [670, 347] width 146 height 34
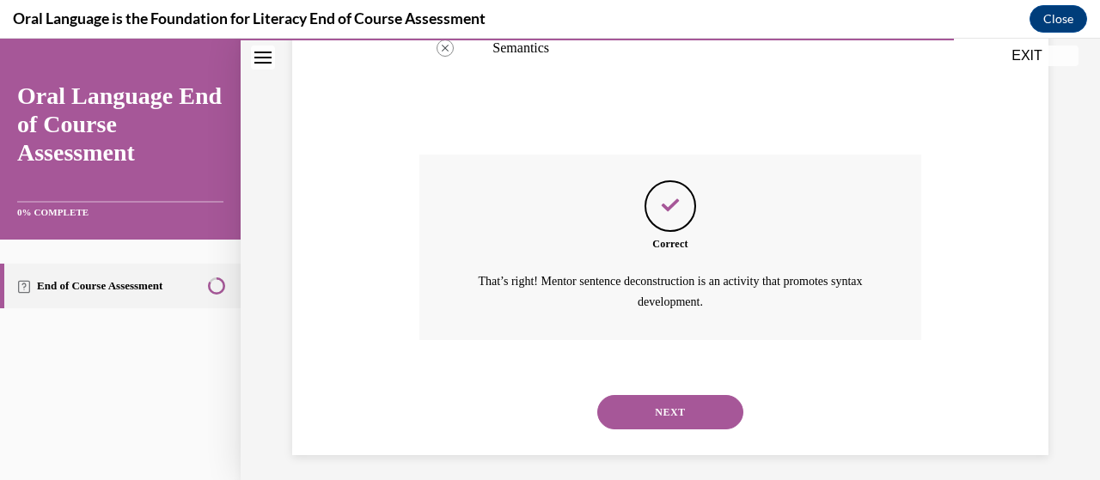
scroll to position [613, 0]
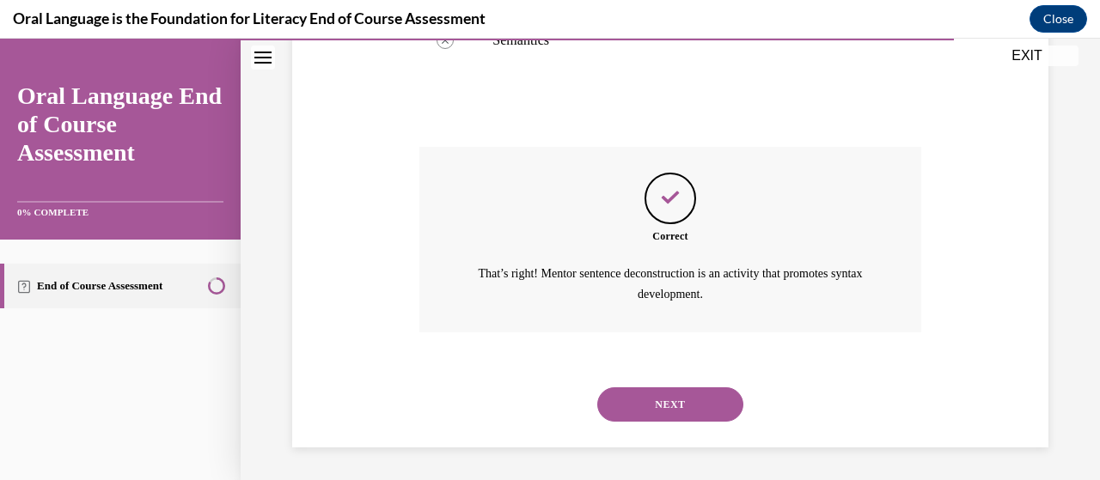
click at [686, 398] on button "NEXT" at bounding box center [670, 405] width 146 height 34
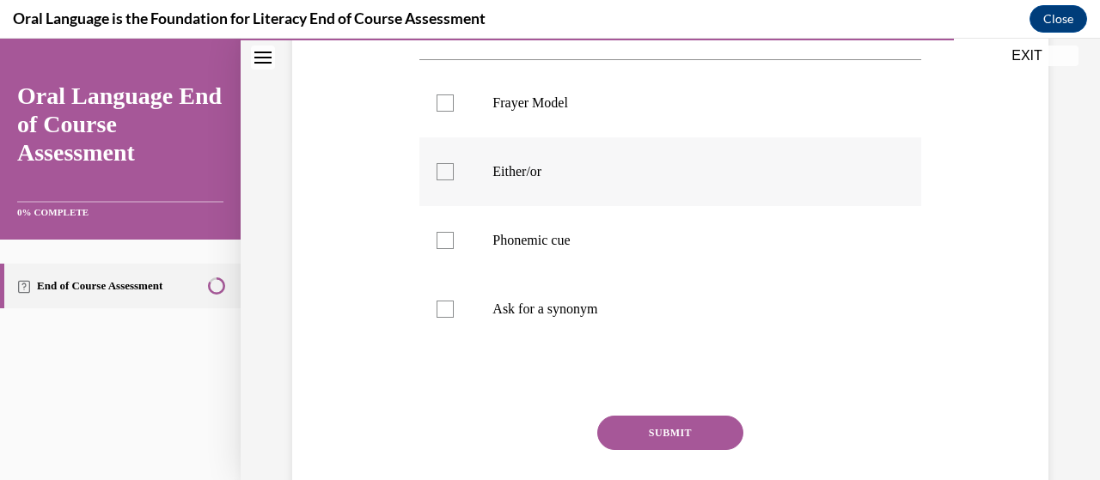
scroll to position [258, 0]
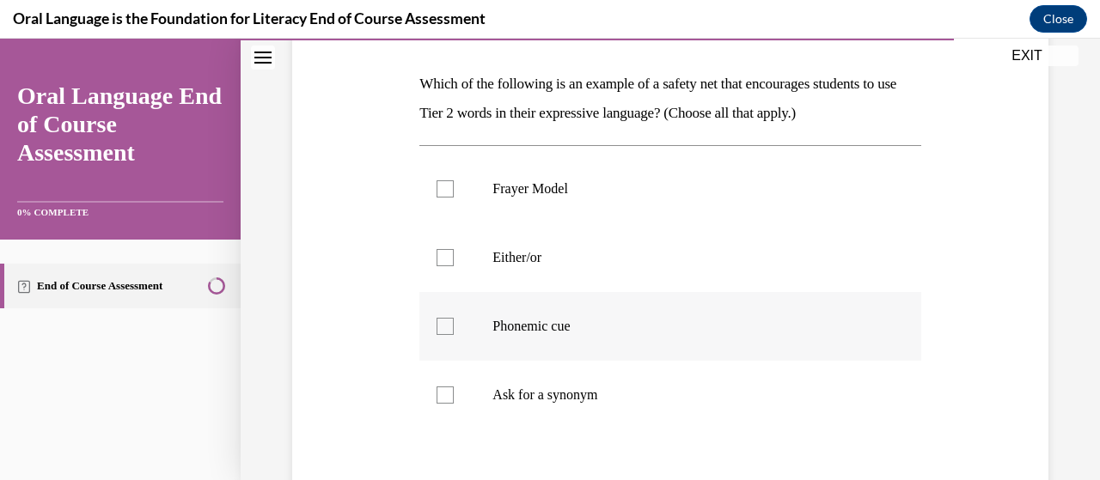
click at [444, 330] on div at bounding box center [445, 326] width 17 height 17
click at [444, 330] on input "Phonemic cue" at bounding box center [445, 326] width 17 height 17
checkbox input "true"
click at [443, 400] on div at bounding box center [445, 395] width 17 height 17
click at [443, 400] on input "Ask for a synonym" at bounding box center [445, 395] width 17 height 17
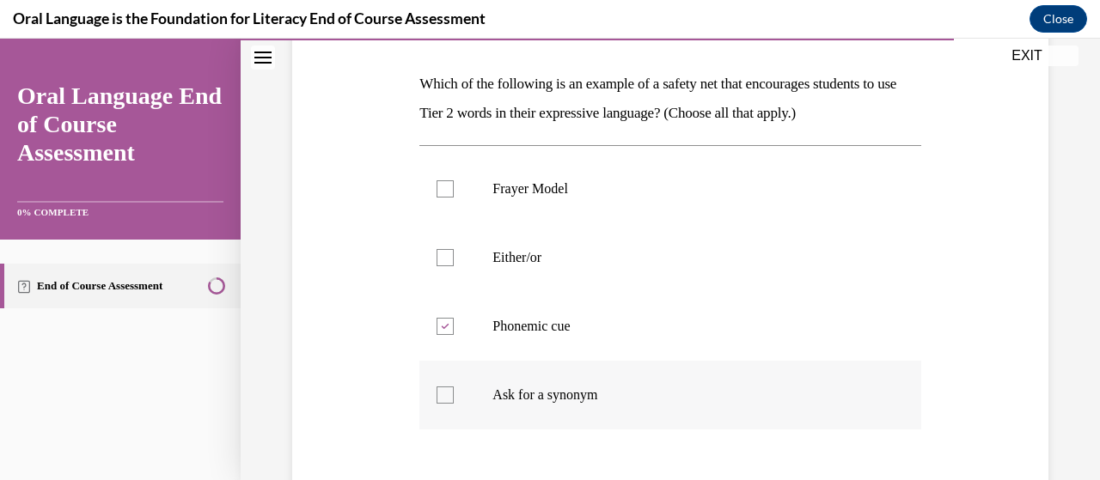
checkbox input "true"
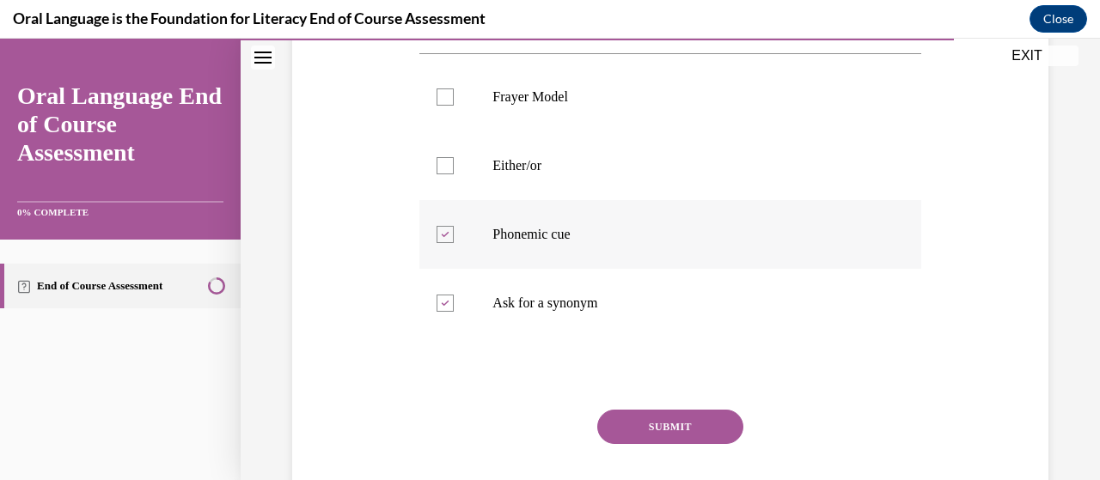
scroll to position [430, 0]
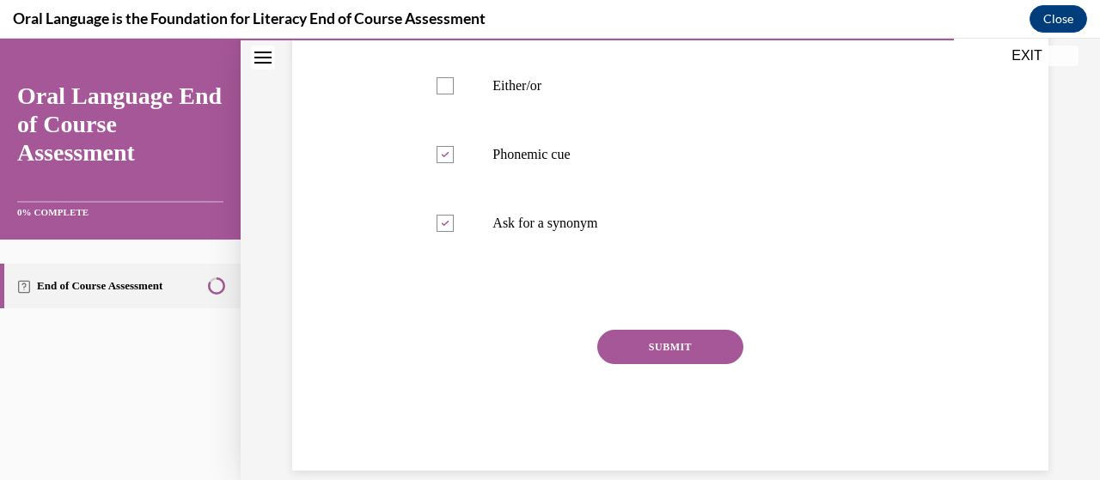
click at [669, 351] on button "SUBMIT" at bounding box center [670, 347] width 146 height 34
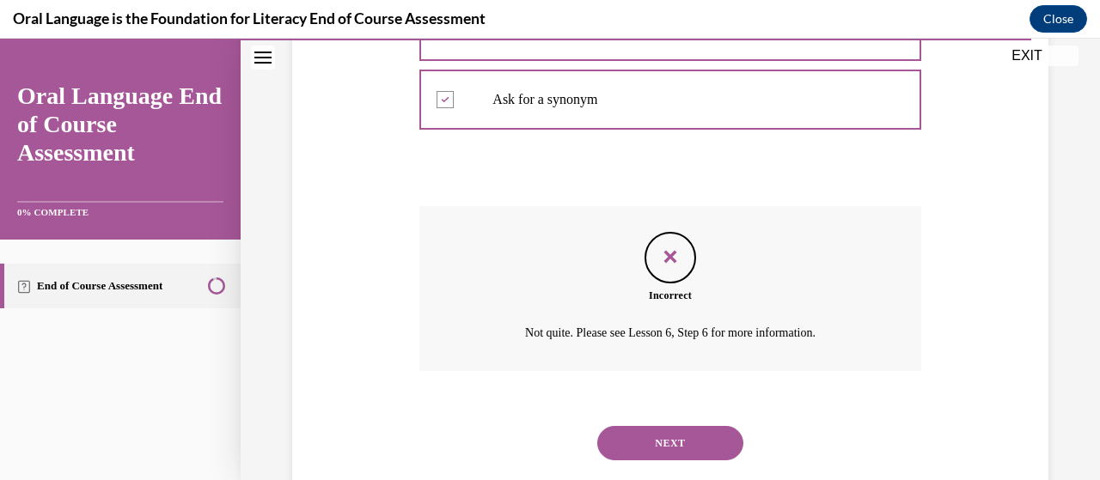
scroll to position [593, 0]
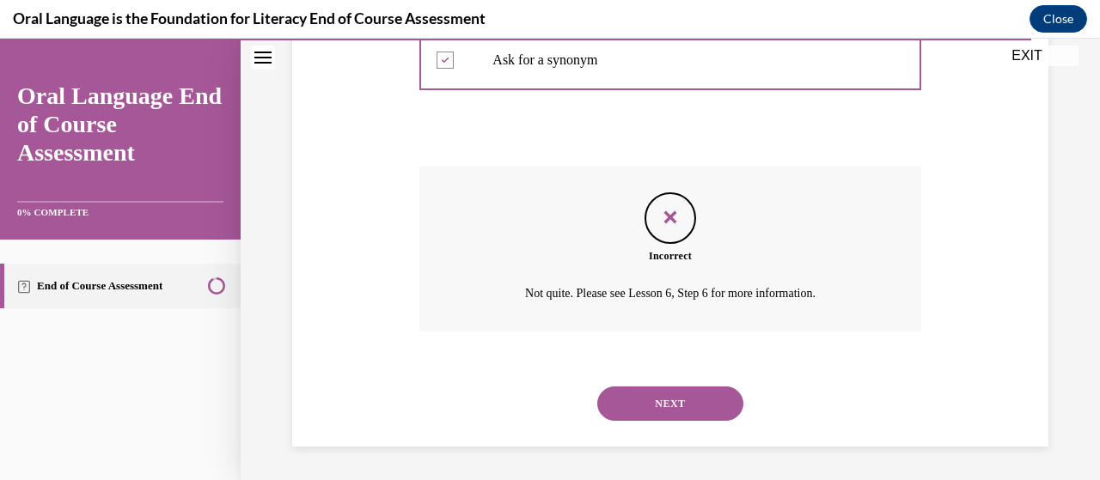
click at [657, 406] on button "NEXT" at bounding box center [670, 404] width 146 height 34
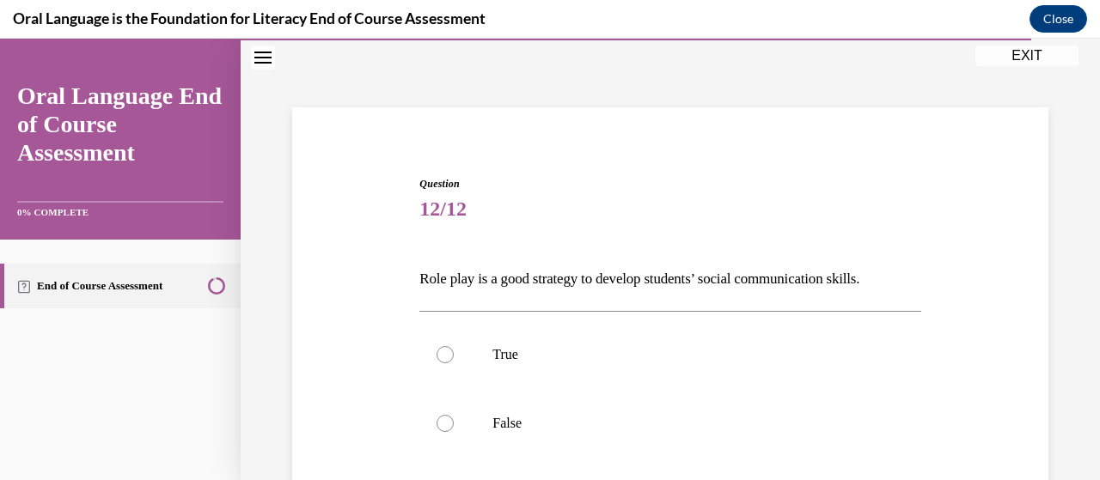
scroll to position [86, 0]
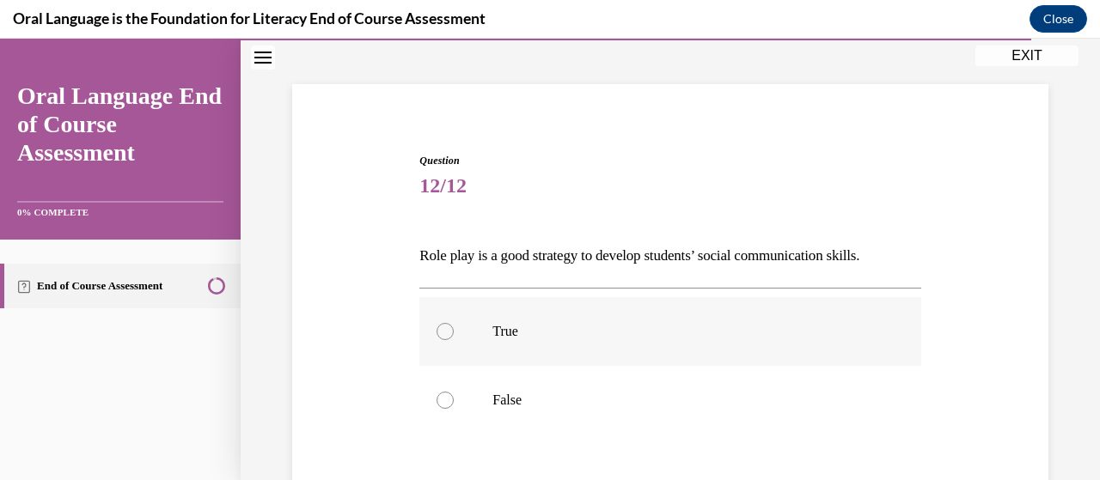
click at [443, 332] on div at bounding box center [445, 331] width 17 height 17
click at [443, 332] on input "True" at bounding box center [445, 331] width 17 height 17
radio input "true"
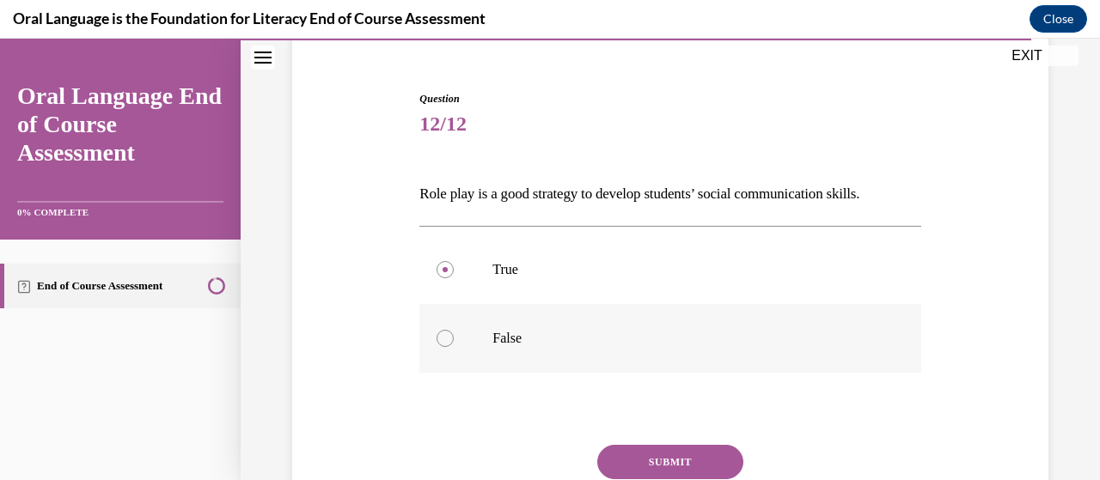
scroll to position [287, 0]
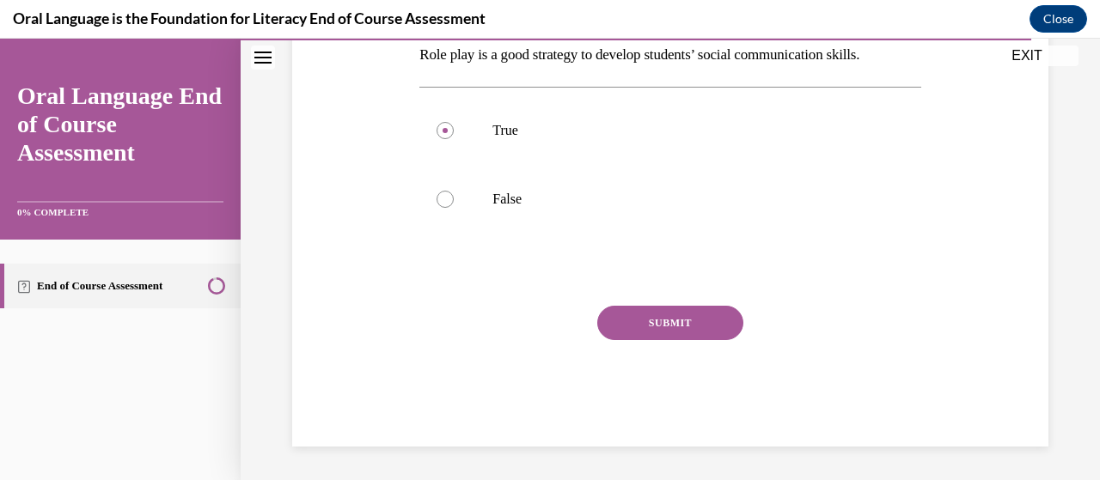
click at [663, 327] on button "SUBMIT" at bounding box center [670, 323] width 146 height 34
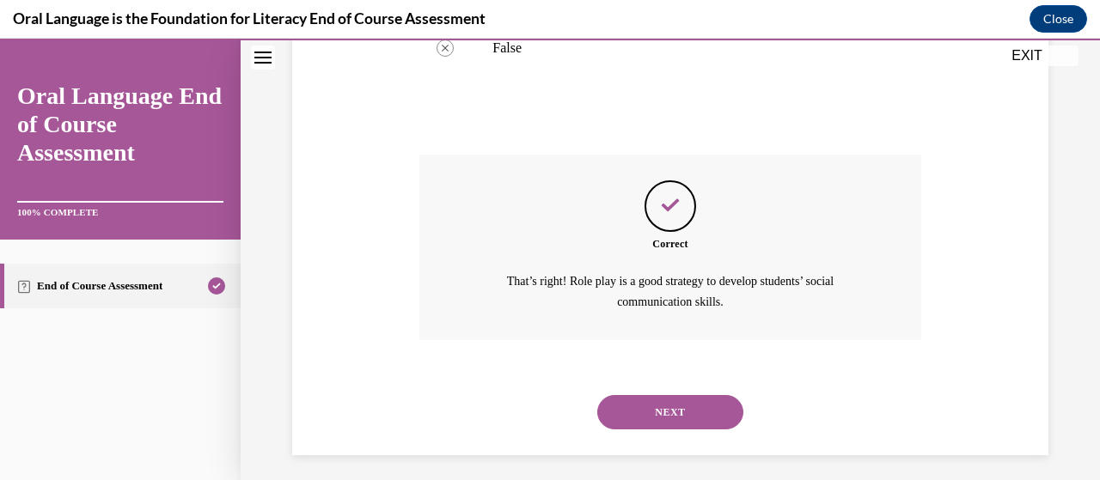
scroll to position [446, 0]
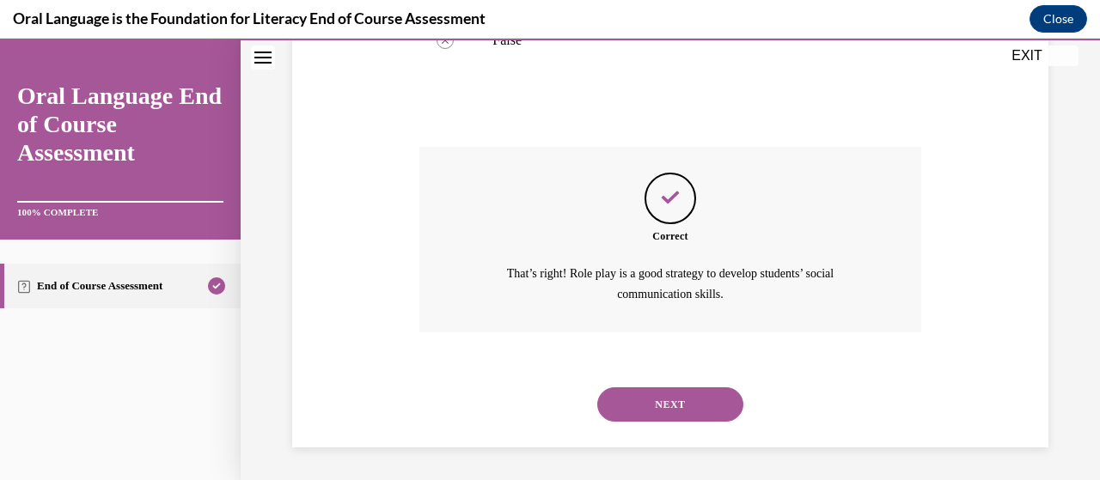
click at [646, 401] on button "NEXT" at bounding box center [670, 405] width 146 height 34
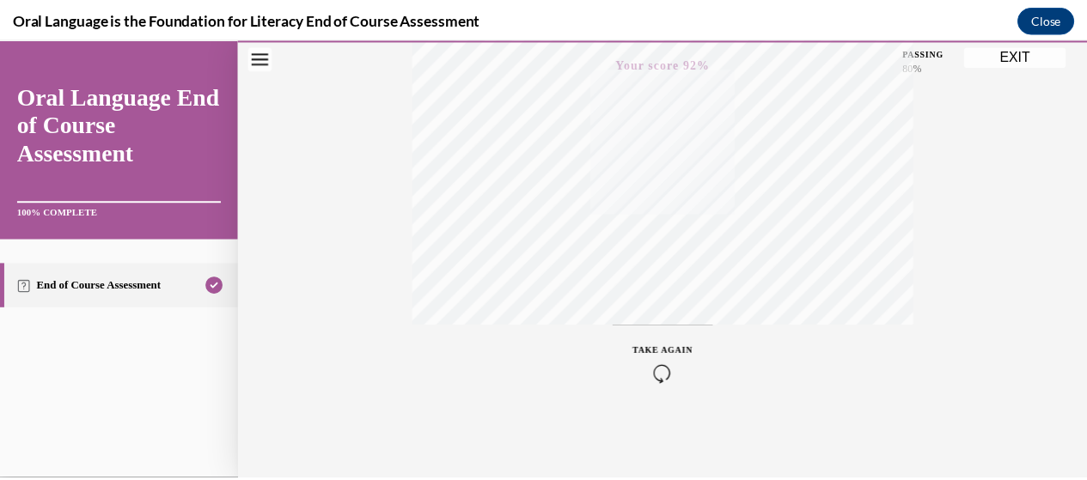
scroll to position [0, 0]
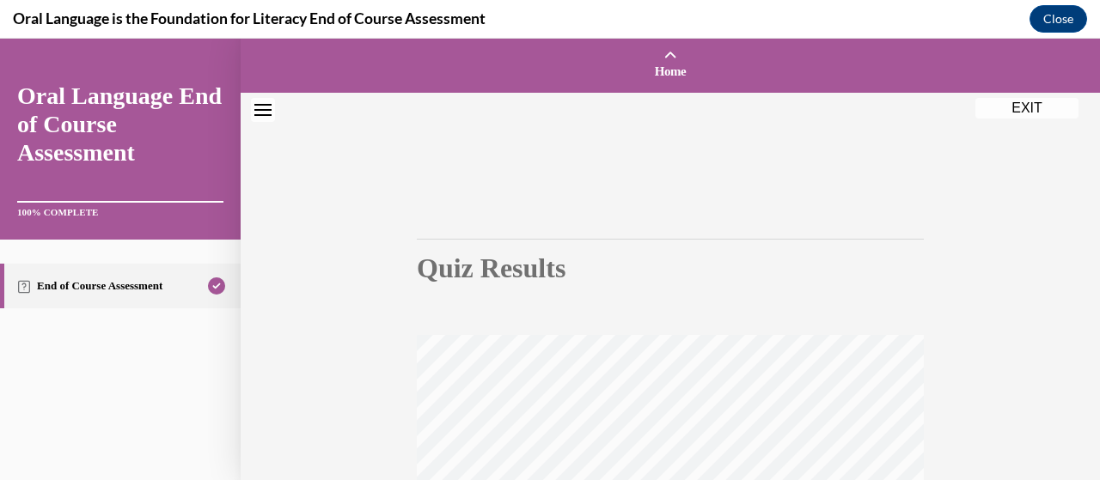
click at [1005, 111] on button "EXIT" at bounding box center [1026, 108] width 103 height 21
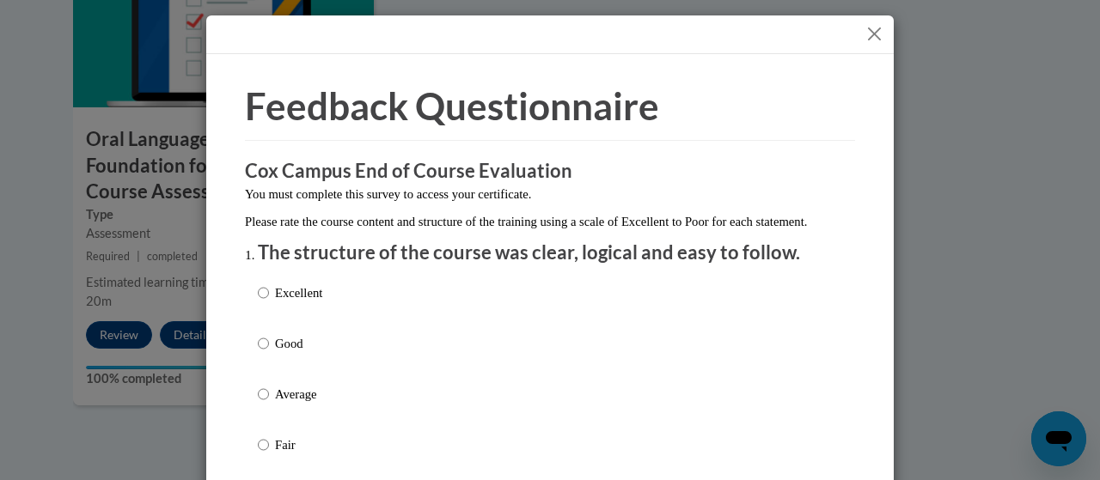
click at [865, 32] on button "Close" at bounding box center [874, 33] width 21 height 21
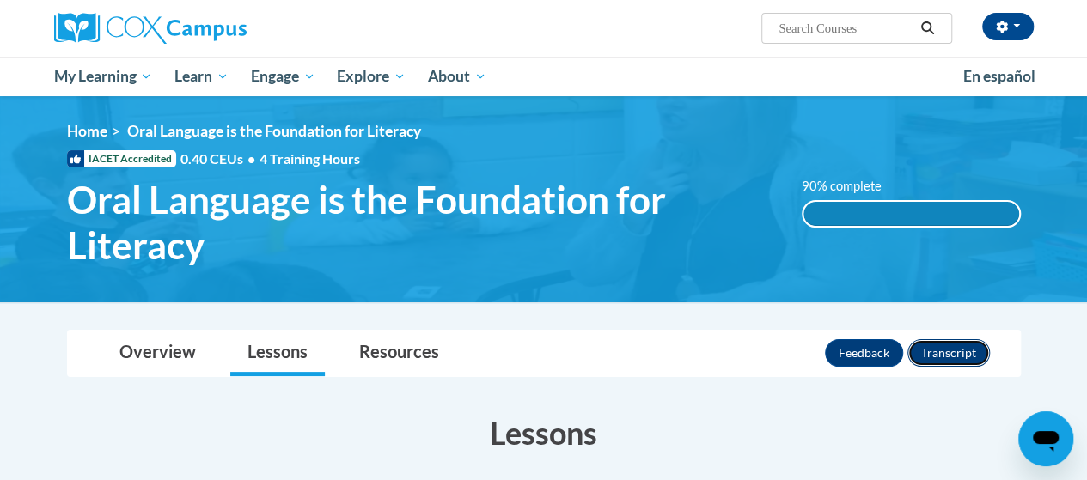
click at [950, 350] on button "Transcript" at bounding box center [948, 352] width 82 height 27
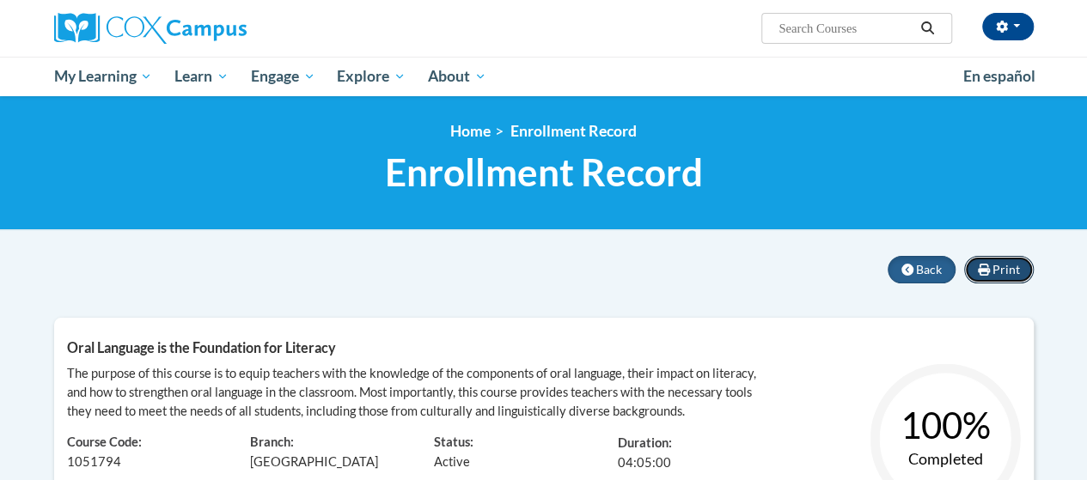
click at [987, 268] on icon at bounding box center [984, 270] width 12 height 12
